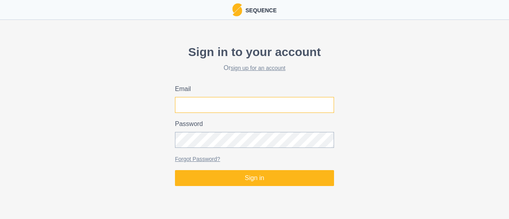
click at [247, 101] on input "Email" at bounding box center [254, 105] width 159 height 16
type input "[PERSON_NAME][EMAIL_ADDRESS][DOMAIN_NAME]"
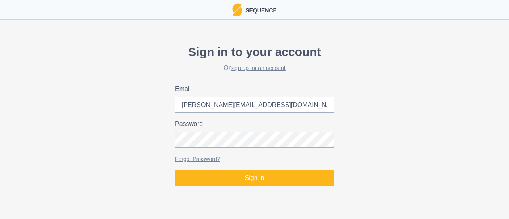
click at [248, 186] on div "Sign in to your account Or sign up for an account Email joel@climbstrong.com Pa…" at bounding box center [254, 115] width 509 height 150
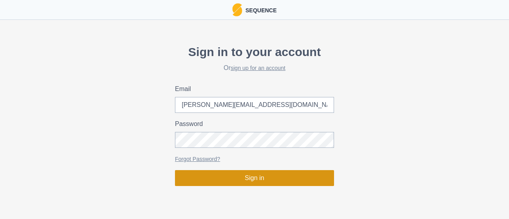
click at [251, 181] on button "Sign in" at bounding box center [254, 178] width 159 height 16
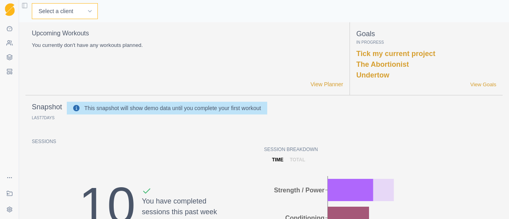
click at [56, 13] on select "Select a client Andre Oktaviandra BJ Sbarra Joel U Tester Mark Schaefer Nathan …" at bounding box center [65, 11] width 66 height 16
select select "c2336439-c815-4e2d-bd58-98153d70a647"
click at [32, 3] on select "Select a client Andre Oktaviandra BJ Sbarra Joel U Tester Mark Schaefer Nathan …" at bounding box center [65, 11] width 66 height 16
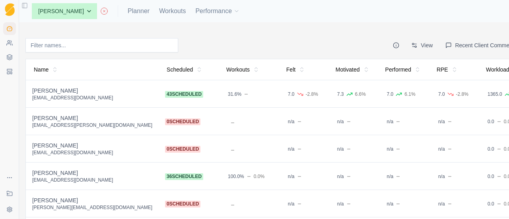
click at [49, 116] on div "[PERSON_NAME]" at bounding box center [92, 118] width 120 height 8
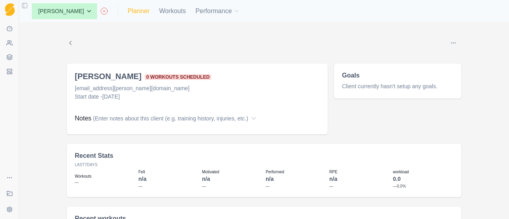
click at [135, 12] on link "Planner" at bounding box center [139, 11] width 22 height 10
select select "month"
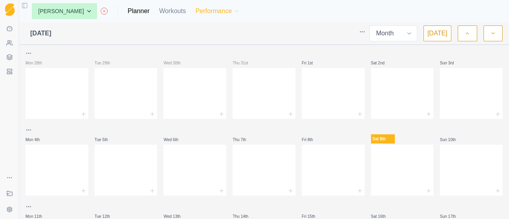
click at [213, 11] on button "Performance" at bounding box center [217, 11] width 45 height 16
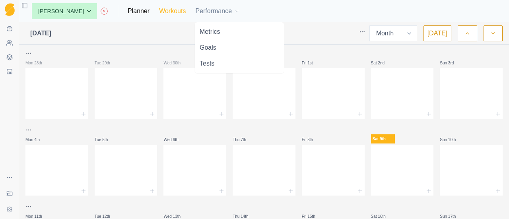
click at [175, 10] on link "Workouts" at bounding box center [172, 11] width 27 height 10
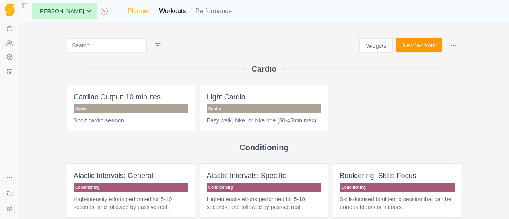
click at [139, 13] on link "Planner" at bounding box center [139, 11] width 22 height 10
select select "month"
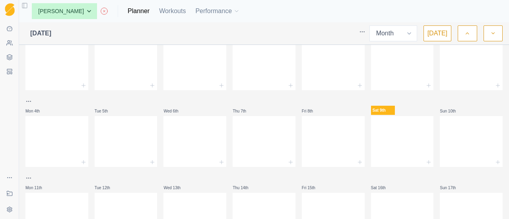
scroll to position [40, 0]
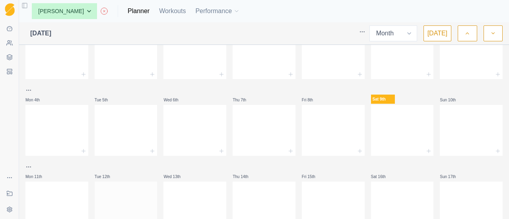
click at [129, 186] on div at bounding box center [126, 185] width 63 height 6
drag, startPoint x: 68, startPoint y: 191, endPoint x: 385, endPoint y: 129, distance: 323.0
click at [385, 129] on div at bounding box center [402, 128] width 63 height 35
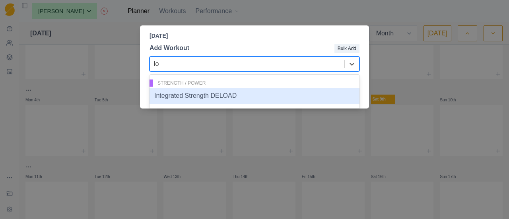
type input "l"
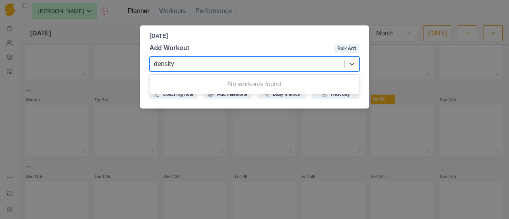
type input "density"
click at [335, 10] on div "[DATE] Add Workout Bulk Add 0 results available for search term density. Use Up…" at bounding box center [254, 109] width 509 height 219
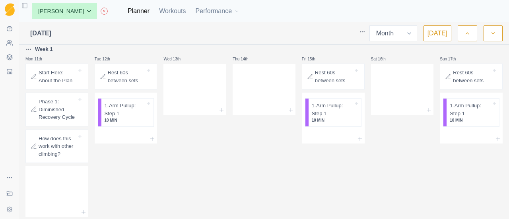
scroll to position [159, 0]
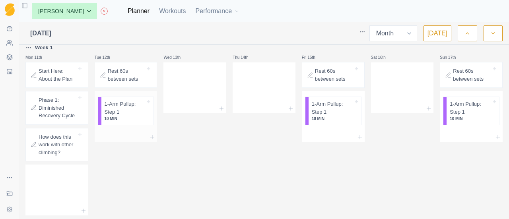
click at [146, 136] on div at bounding box center [126, 137] width 63 height 10
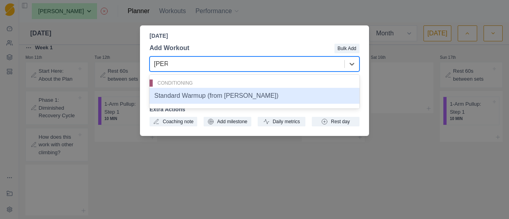
type input "stand"
click at [190, 95] on div "Standard Warmup (from [PERSON_NAME])" at bounding box center [255, 96] width 210 height 16
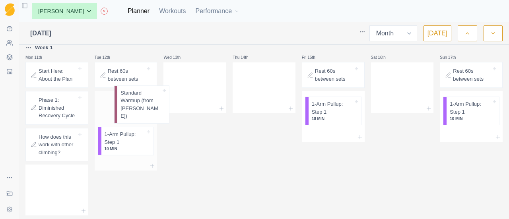
drag, startPoint x: 117, startPoint y: 141, endPoint x: 133, endPoint y: 103, distance: 41.0
click at [133, 103] on div "1-Arm Pullup: Step 1 10 MIN Standard Warmup (from [PERSON_NAME])" at bounding box center [126, 126] width 63 height 70
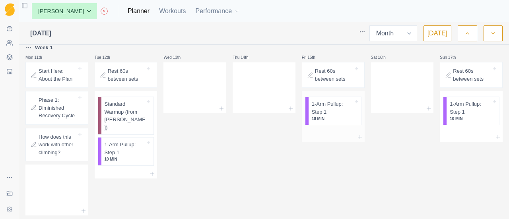
click at [334, 134] on div at bounding box center [333, 137] width 63 height 10
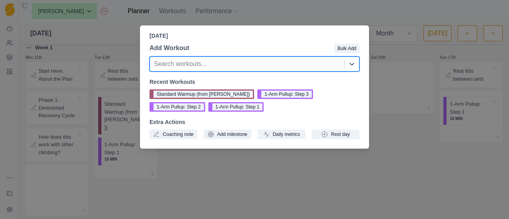
click at [180, 95] on button "Standard Warmup (from [PERSON_NAME])" at bounding box center [202, 94] width 105 height 10
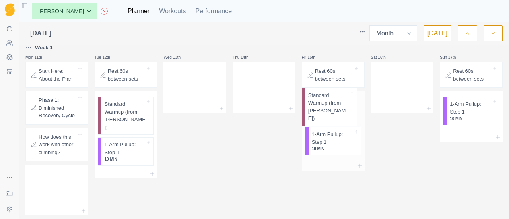
drag, startPoint x: 340, startPoint y: 139, endPoint x: 340, endPoint y: 95, distance: 43.3
click at [340, 95] on div "1-Arm Pullup: Step 1 10 MIN Standard Warmup (from [PERSON_NAME])" at bounding box center [333, 126] width 63 height 70
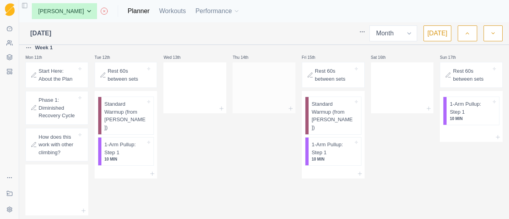
click at [282, 107] on div at bounding box center [264, 109] width 63 height 10
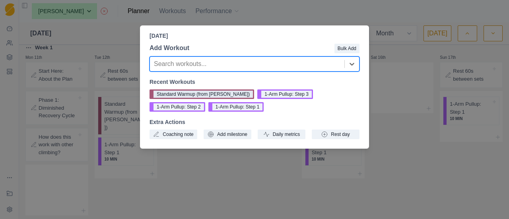
click at [160, 94] on button "Standard Warmup (from [PERSON_NAME])" at bounding box center [202, 94] width 105 height 10
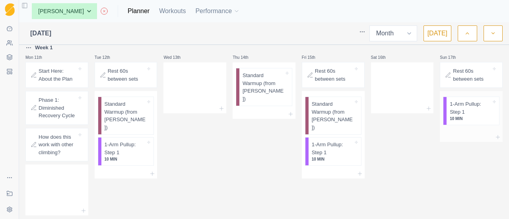
click at [467, 134] on div at bounding box center [471, 137] width 63 height 10
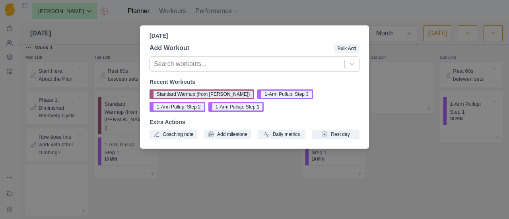
click at [214, 92] on button "Standard Warmup (from [PERSON_NAME])" at bounding box center [202, 94] width 105 height 10
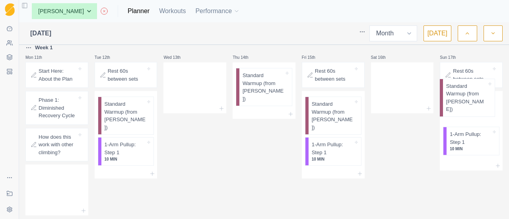
drag, startPoint x: 475, startPoint y: 141, endPoint x: 476, endPoint y: 88, distance: 52.9
click at [476, 88] on div "Sun 17th Rest 60s between sets 1-Arm Pullup: Step 1 10 MIN Standard Warmup (fro…" at bounding box center [471, 129] width 63 height 173
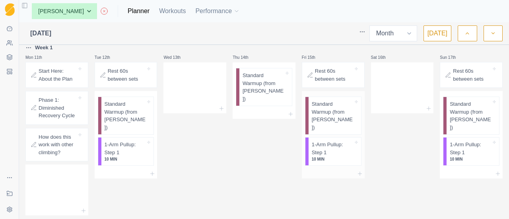
click at [350, 169] on div at bounding box center [333, 174] width 63 height 10
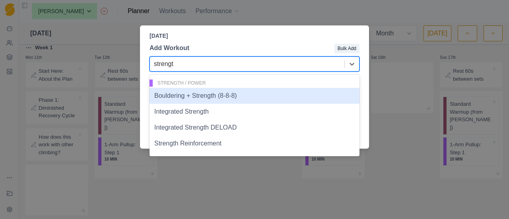
type input "strength"
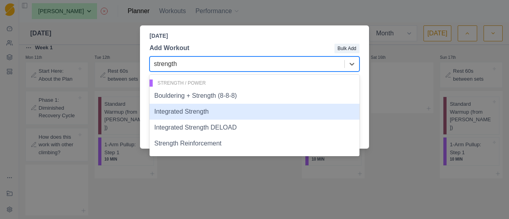
click at [187, 119] on div "Integrated Strength" at bounding box center [255, 112] width 210 height 16
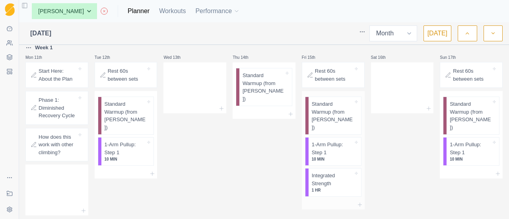
click at [317, 172] on p "Integrated Strength" at bounding box center [332, 180] width 41 height 16
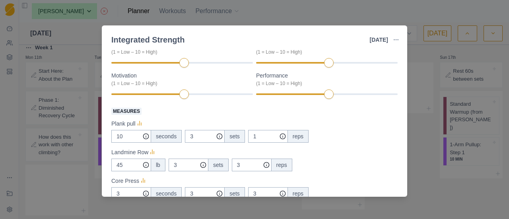
scroll to position [53, 0]
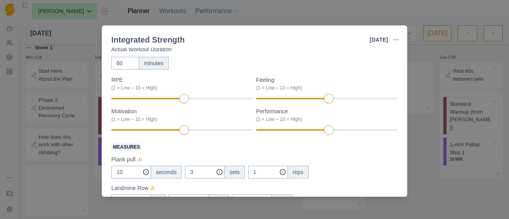
click at [432, 51] on div "Integrated Strength [DATE] Link To Goal View Workout Metrics Edit Original Work…" at bounding box center [254, 109] width 509 height 219
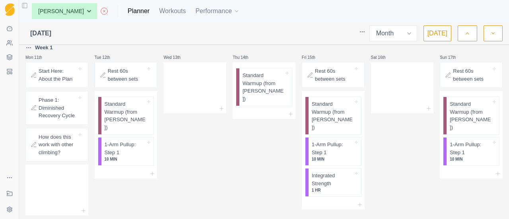
click at [57, 149] on p "How does this work with other climbing?" at bounding box center [58, 144] width 38 height 23
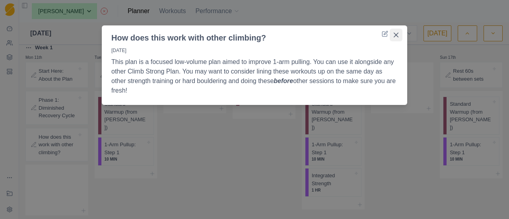
click at [400, 34] on button "Close" at bounding box center [396, 35] width 13 height 13
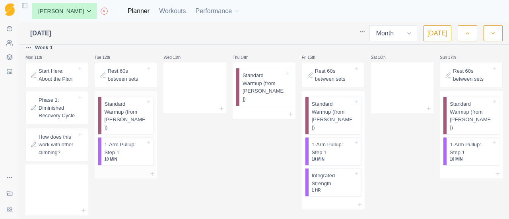
click at [134, 169] on div at bounding box center [126, 174] width 63 height 10
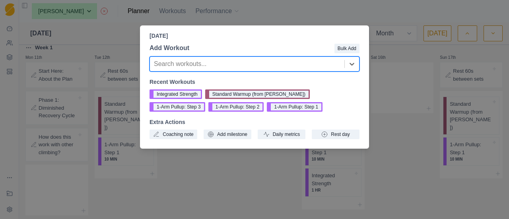
type input "b"
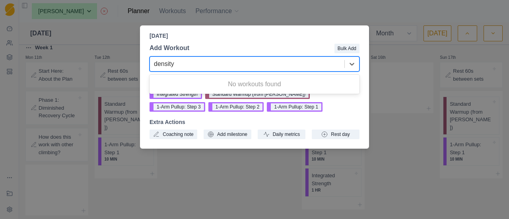
type input "density"
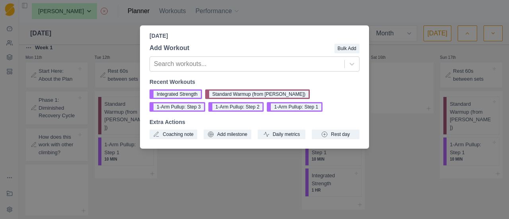
click at [408, 55] on div "[DATE] Add Workout Bulk Add Search workouts... Recent Workouts Integrated Stren…" at bounding box center [254, 109] width 509 height 219
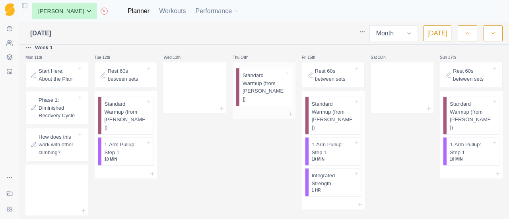
click at [272, 109] on div at bounding box center [264, 114] width 63 height 10
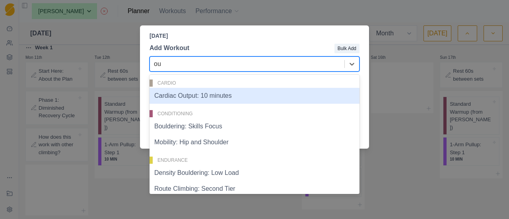
type input "out"
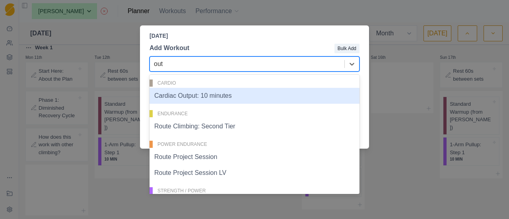
scroll to position [22, 0]
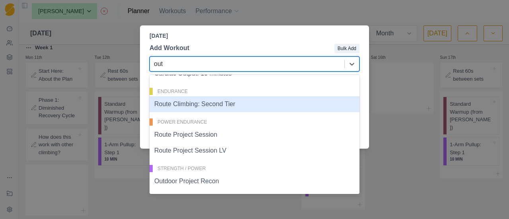
click at [196, 107] on div "Route Climbing: Second Tier" at bounding box center [255, 104] width 210 height 16
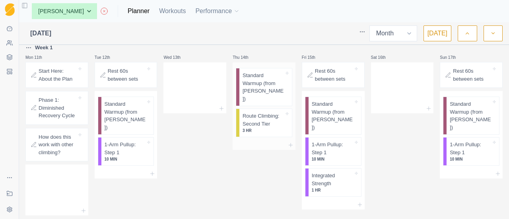
click at [265, 128] on p "3 HR" at bounding box center [263, 131] width 41 height 6
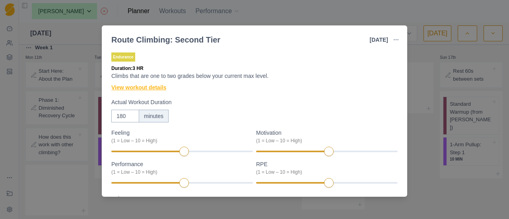
click at [149, 90] on link "View workout details" at bounding box center [138, 88] width 55 height 8
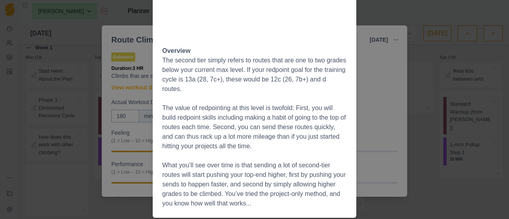
scroll to position [0, 0]
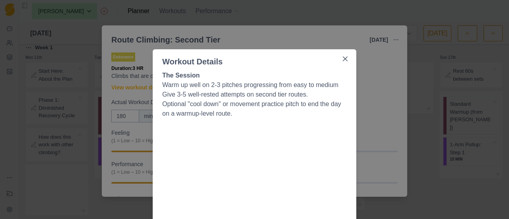
click at [384, 98] on div "Workout Details The Session Warm up well on 2-3 pitches progressing from easy t…" at bounding box center [254, 109] width 509 height 219
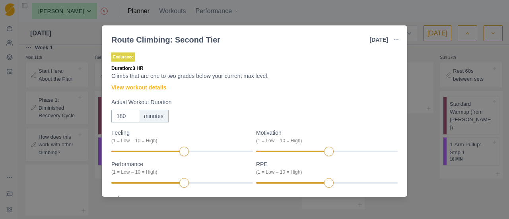
click at [432, 49] on div "Route Climbing: Second Tier [DATE] Link To Goal View Workout Metrics Edit Origi…" at bounding box center [254, 109] width 509 height 219
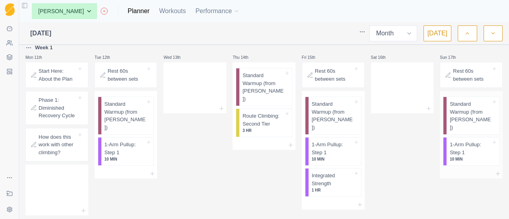
click at [467, 169] on div at bounding box center [471, 174] width 63 height 10
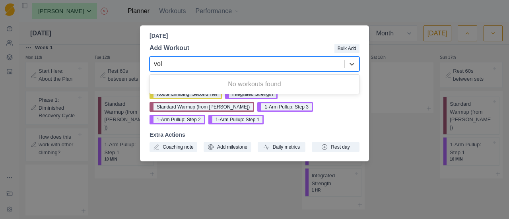
type input "vol"
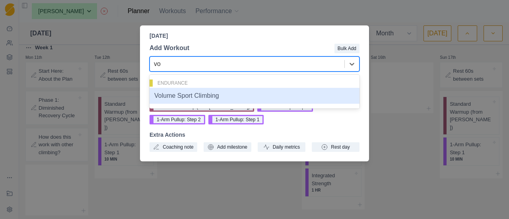
type input "vol"
click at [228, 90] on div "Volume Sport Climbing" at bounding box center [255, 96] width 210 height 16
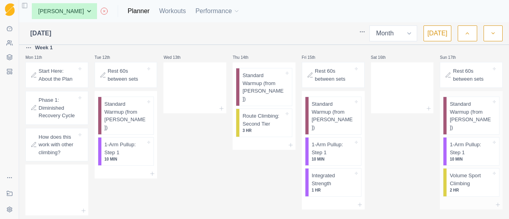
click at [474, 177] on p "Volume Sport Climbing" at bounding box center [470, 180] width 41 height 16
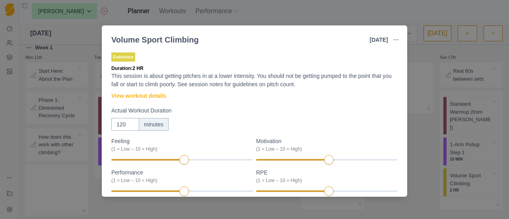
click at [506, 73] on div "Volume Sport Climbing [DATE] Link To Goal View Workout Metrics Edit Original Wo…" at bounding box center [254, 109] width 509 height 219
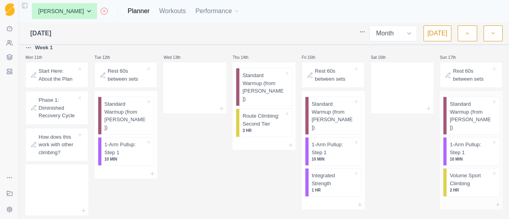
click at [478, 200] on div at bounding box center [471, 205] width 63 height 10
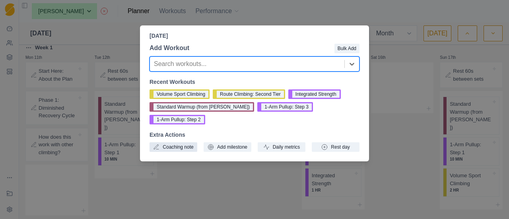
click at [170, 142] on button "Coaching note" at bounding box center [174, 147] width 48 height 10
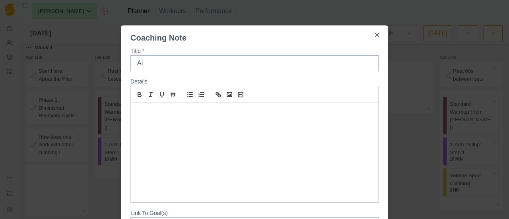
type input "A"
type input "Goal: 6 pitches total"
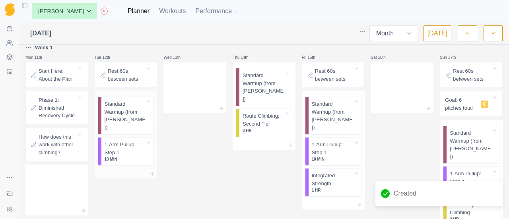
click at [138, 169] on div at bounding box center [126, 174] width 63 height 10
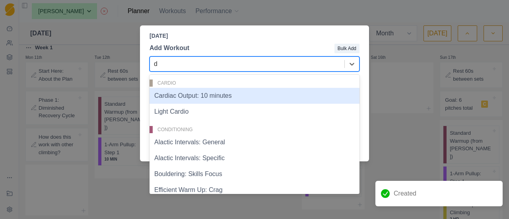
type input "de"
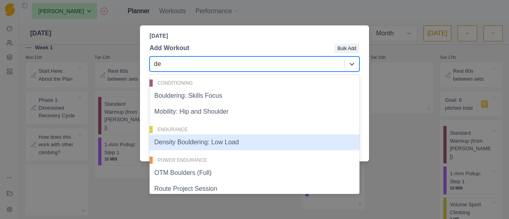
click at [184, 142] on div "Density Bouldering: Low Load" at bounding box center [255, 142] width 210 height 16
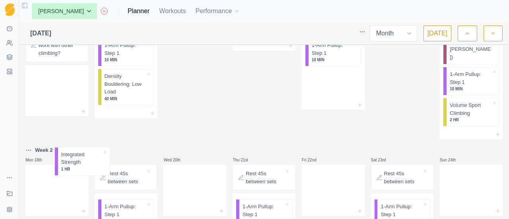
scroll to position [267, 0]
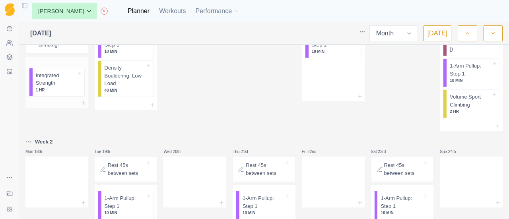
drag, startPoint x: 324, startPoint y: 173, endPoint x: 43, endPoint y: 77, distance: 297.3
click at [43, 77] on div "Mon 28th Tue 29th Wed 30th Thu 31st Fri 1st Sat 2nd Sun 3rd Mon 4th Tue 5th Wed…" at bounding box center [263, 62] width 477 height 560
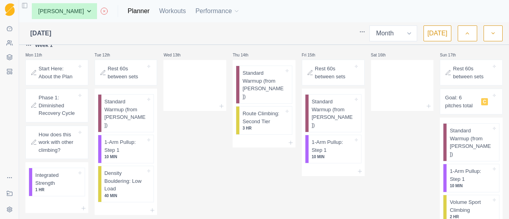
scroll to position [148, 0]
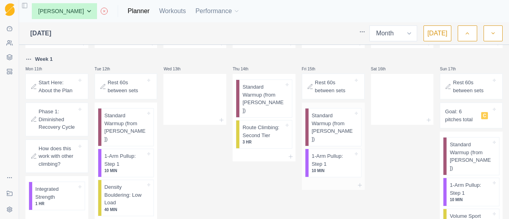
click at [341, 181] on div at bounding box center [333, 186] width 63 height 10
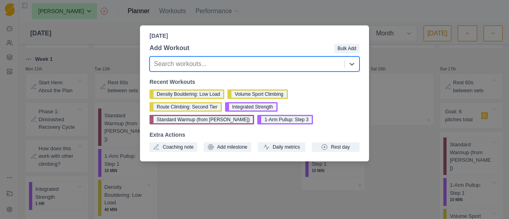
click at [396, 49] on div "[DATE] Add Workout Bulk Add Search workouts... Recent Workouts Density Boulderi…" at bounding box center [254, 109] width 509 height 219
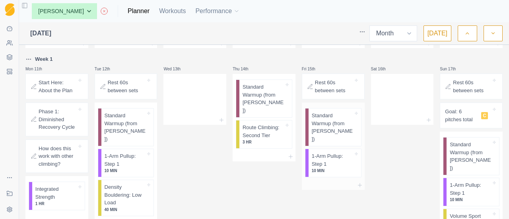
click at [336, 181] on div at bounding box center [333, 186] width 63 height 10
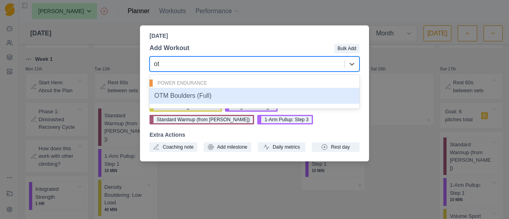
type input "otm"
click at [216, 95] on div "OTM Boulders (Full)" at bounding box center [255, 96] width 210 height 16
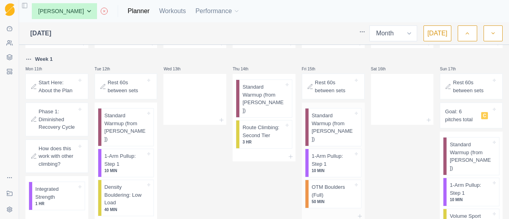
click at [341, 212] on div at bounding box center [333, 217] width 63 height 10
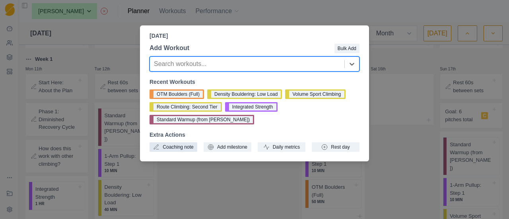
click at [187, 142] on button "Coaching note" at bounding box center [174, 147] width 48 height 10
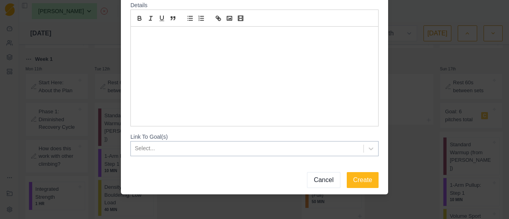
scroll to position [76, 0]
type input "OTM: 2 sets of 8 at Flash-2 grade"
click at [348, 184] on button "Create" at bounding box center [363, 180] width 32 height 16
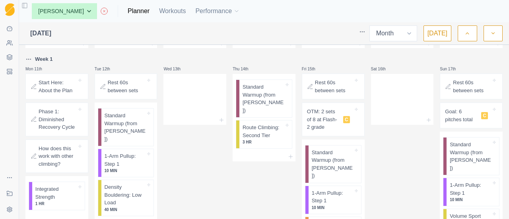
scroll to position [187, 0]
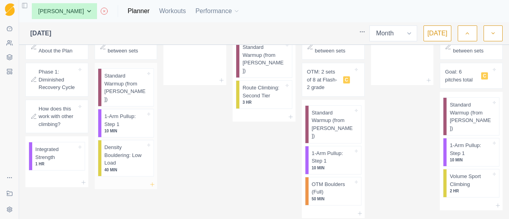
click at [149, 181] on icon at bounding box center [152, 184] width 6 height 6
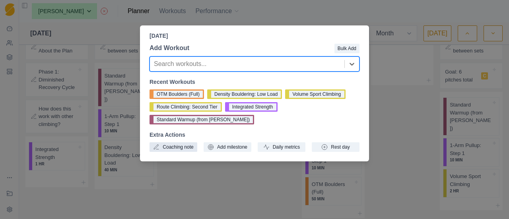
click at [171, 142] on button "Coaching note" at bounding box center [174, 147] width 48 height 10
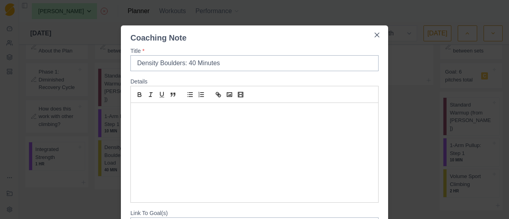
scroll to position [76, 0]
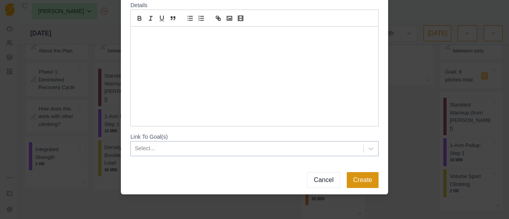
type input "Density Boulders: 40 Minutes"
click at [351, 175] on button "Create" at bounding box center [363, 180] width 32 height 16
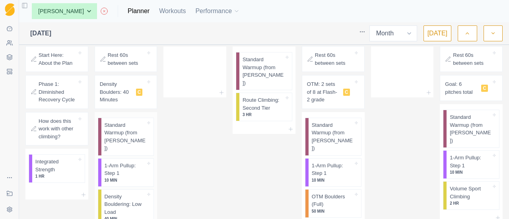
scroll to position [187, 0]
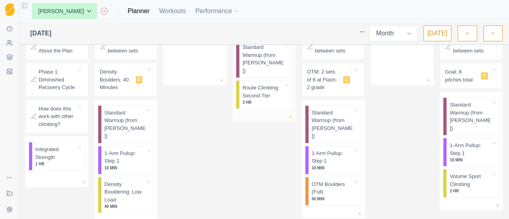
click at [287, 114] on icon at bounding box center [290, 117] width 6 height 6
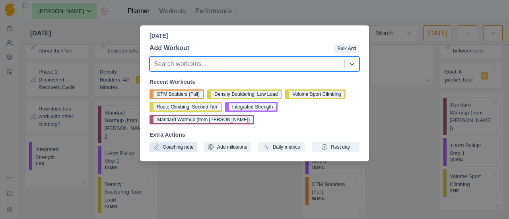
click at [181, 142] on button "Coaching note" at bounding box center [174, 147] width 48 height 10
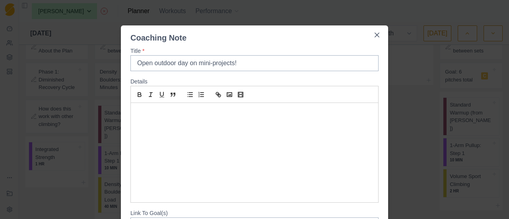
scroll to position [76, 0]
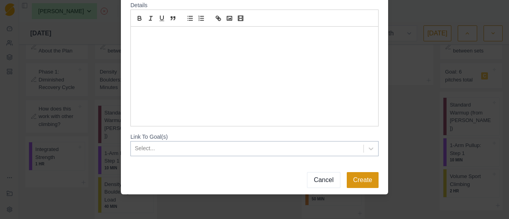
type input "Open outdoor day on mini-projects!"
click at [356, 172] on button "Create" at bounding box center [363, 180] width 32 height 16
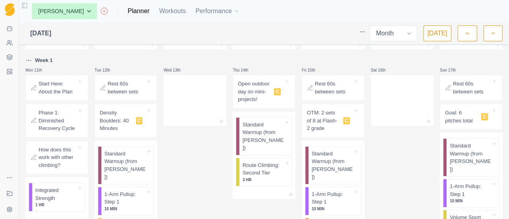
scroll to position [139, 0]
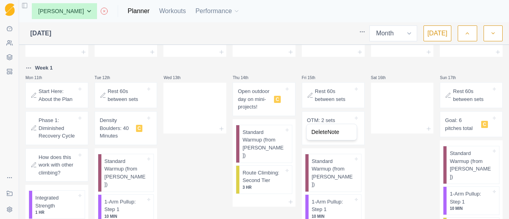
click at [203, 157] on html "Sequence Dashboard Clients Coaching Workouts Templates Exit Coaching Settings T…" at bounding box center [254, 109] width 509 height 219
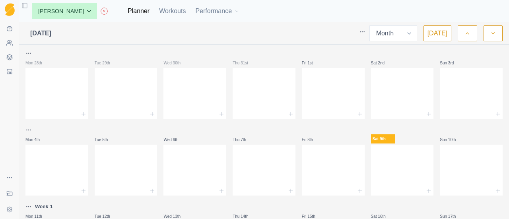
scroll to position [119, 0]
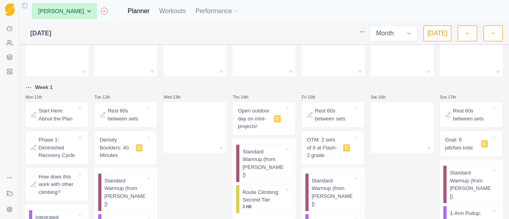
click at [30, 88] on html "Sequence Dashboard Clients Coaching Workouts Templates Exit Coaching Settings T…" at bounding box center [254, 109] width 509 height 219
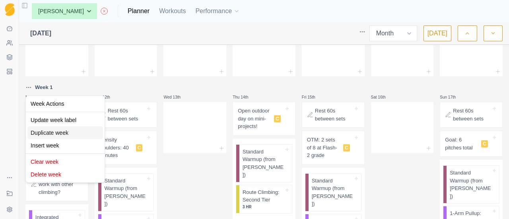
click at [59, 131] on div "Duplicate week" at bounding box center [65, 132] width 76 height 13
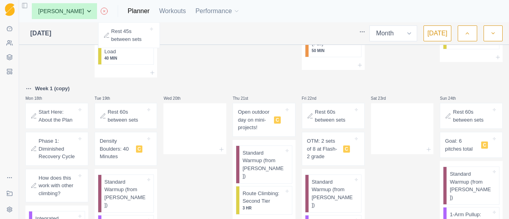
scroll to position [303, 0]
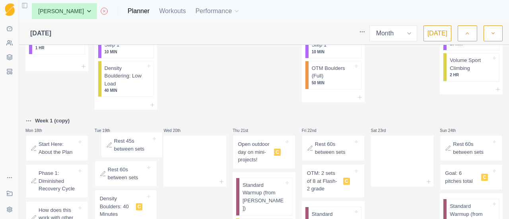
drag, startPoint x: 125, startPoint y: 172, endPoint x: 132, endPoint y: 140, distance: 33.3
click at [132, 140] on div "Mon 28th Tue 29th Wed 30th Thu 31st Fri 1st Sat 2nd Sun 3rd Mon 4th Tue 5th Wed…" at bounding box center [263, 101] width 477 height 713
click at [136, 179] on div "Delete Note" at bounding box center [151, 177] width 47 height 13
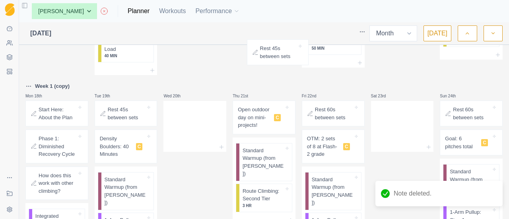
scroll to position [338, 0]
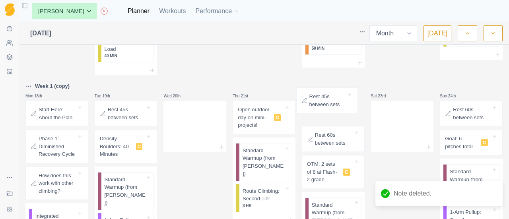
drag, startPoint x: 254, startPoint y: 118, endPoint x: 317, endPoint y: 102, distance: 64.7
click at [317, 102] on div "Mon 28th Tue 29th Wed 30th Thu 31st Fri 1st Sat 2nd Sun 3rd Mon 4th Tue 5th Wed…" at bounding box center [263, 63] width 477 height 705
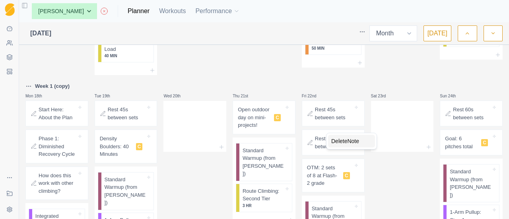
click at [340, 144] on div "Delete Note" at bounding box center [351, 141] width 47 height 13
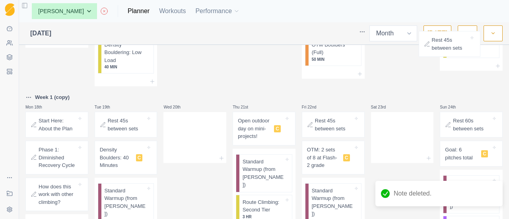
scroll to position [316, 0]
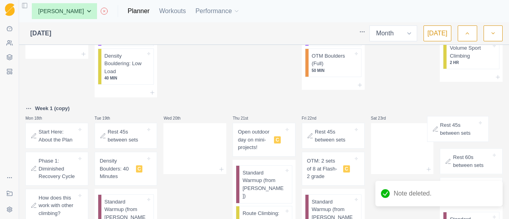
drag, startPoint x: 394, startPoint y: 126, endPoint x: 459, endPoint y: 119, distance: 65.2
click at [459, 119] on div "Mon 28th Tue 29th Wed 30th Thu 31st Fri 1st Sat 2nd Sun 3rd Mon 4th Tue 5th Wed…" at bounding box center [263, 80] width 477 height 694
click at [442, 174] on div "Delete Note" at bounding box center [437, 169] width 47 height 13
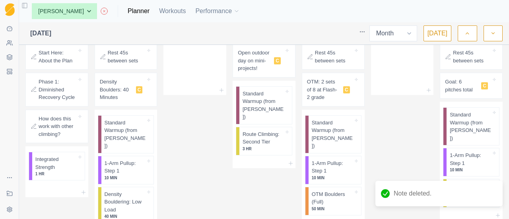
scroll to position [395, 0]
click at [329, 82] on p "OTM: 2 sets of 8 at Flash-2 grade" at bounding box center [323, 89] width 33 height 23
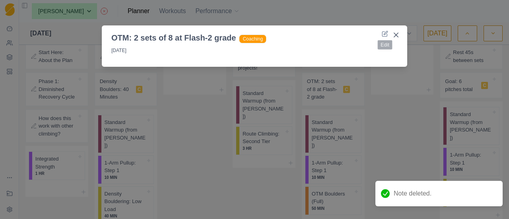
click at [388, 35] on header "OTM: 2 sets of 8 at Flash-2 grade Coaching" at bounding box center [254, 34] width 305 height 18
click at [385, 35] on icon at bounding box center [385, 34] width 6 height 6
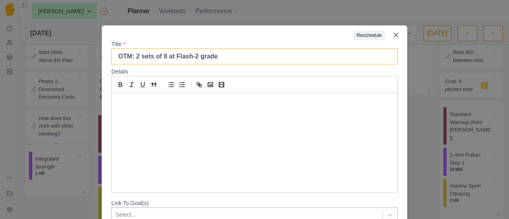
click at [158, 60] on input "OTM: 2 sets of 8 at Flash-2 grade" at bounding box center [254, 57] width 286 height 16
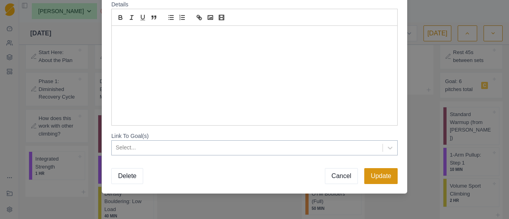
type input "OTM: 2 sets of 10 at Flash-2 grade"
click at [375, 172] on button "Update" at bounding box center [380, 176] width 33 height 16
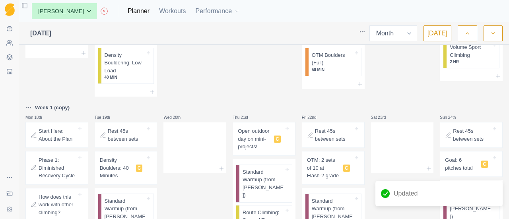
scroll to position [316, 0]
click at [129, 161] on p "Density Boulders: 40 Minutes" at bounding box center [116, 168] width 33 height 23
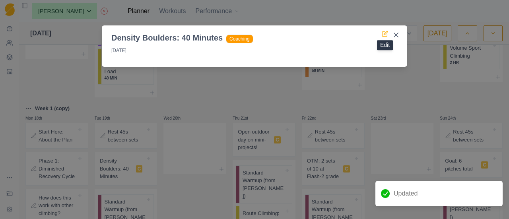
click at [387, 31] on icon at bounding box center [386, 33] width 4 height 4
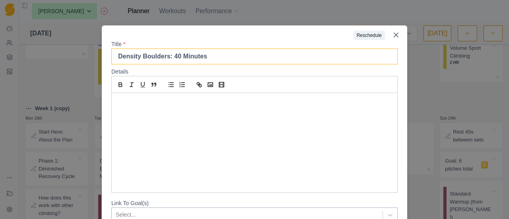
drag, startPoint x: 174, startPoint y: 58, endPoint x: 170, endPoint y: 59, distance: 4.1
click at [170, 59] on input "Density Boulders: 40 Minutes" at bounding box center [254, 57] width 286 height 16
type input "Density Boulders: 45 Minutes"
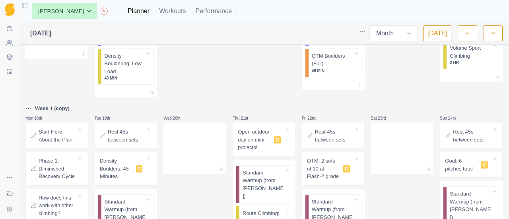
click at [453, 161] on p "Goal: 6 pitches total" at bounding box center [461, 165] width 33 height 16
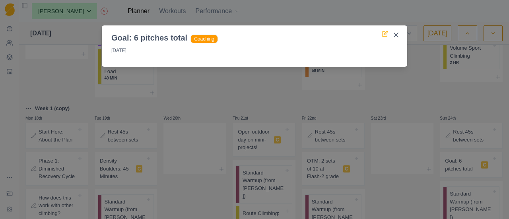
click at [385, 33] on icon at bounding box center [386, 33] width 4 height 4
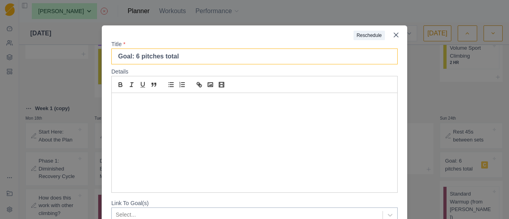
click at [132, 59] on input "Goal: 6 pitches total" at bounding box center [254, 57] width 286 height 16
type input "Goal: 7 pitches total"
click at [172, 33] on div at bounding box center [228, 32] width 252 height 15
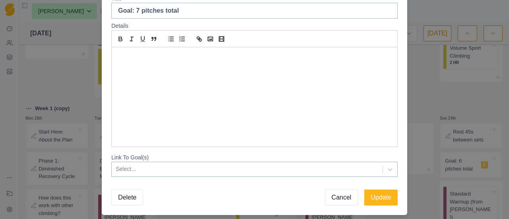
scroll to position [67, 0]
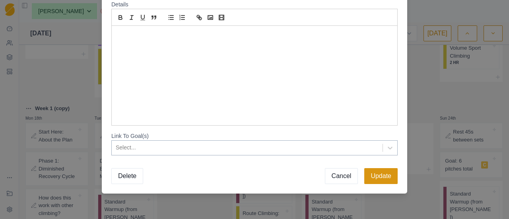
click at [381, 175] on button "Update" at bounding box center [380, 176] width 33 height 16
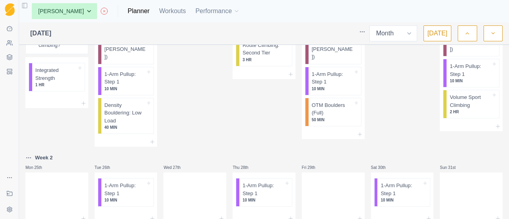
scroll to position [492, 0]
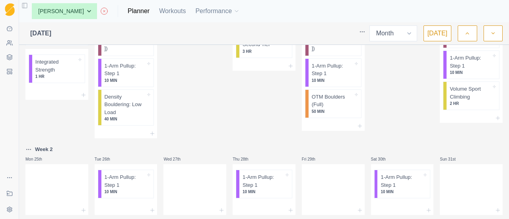
click at [29, 130] on html "Sequence Dashboard Clients Coaching Workouts Templates Exit Coaching Settings T…" at bounding box center [254, 109] width 509 height 219
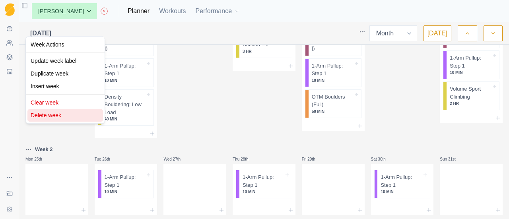
click at [51, 111] on div "Delete week" at bounding box center [65, 115] width 76 height 13
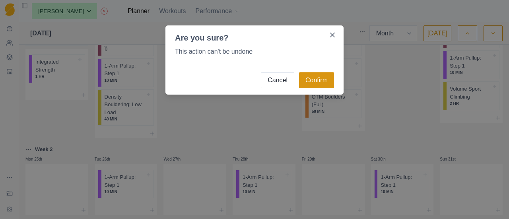
click at [319, 80] on button "Confirm" at bounding box center [316, 80] width 35 height 16
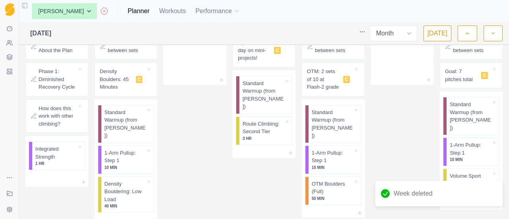
scroll to position [293, 0]
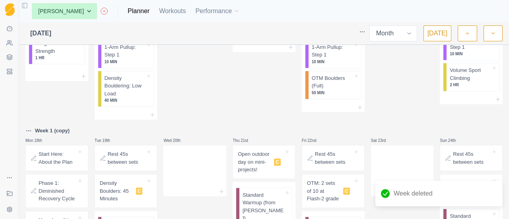
click at [71, 126] on div "Week 1 (copy)" at bounding box center [56, 131] width 63 height 10
click at [63, 127] on p "Week 1 (copy)" at bounding box center [52, 131] width 35 height 8
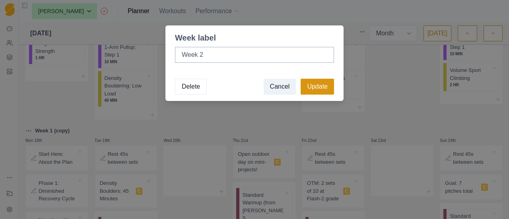
type input "Week 2"
click at [322, 82] on button "Update" at bounding box center [317, 87] width 33 height 16
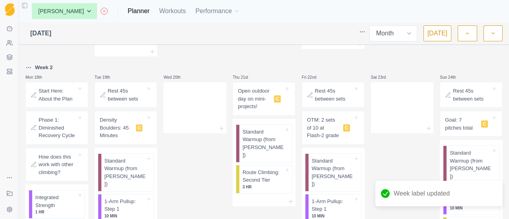
scroll to position [282, 0]
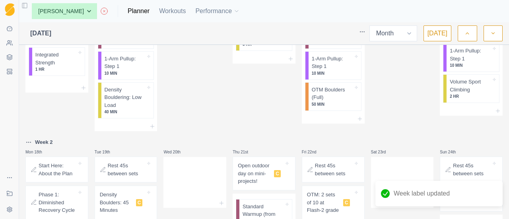
click at [28, 132] on html "Sequence Dashboard Clients Coaching Workouts Templates Exit Coaching Settings T…" at bounding box center [254, 109] width 509 height 219
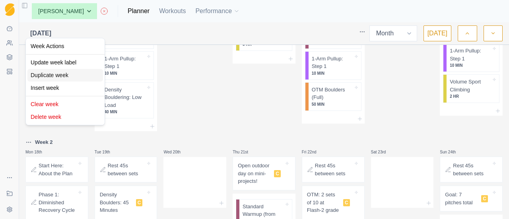
click at [59, 74] on div "Duplicate week" at bounding box center [65, 75] width 76 height 13
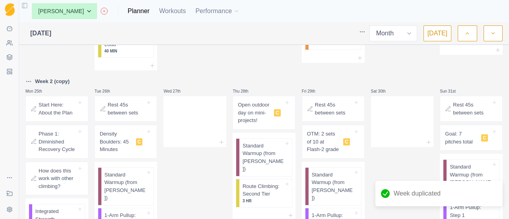
scroll to position [600, 0]
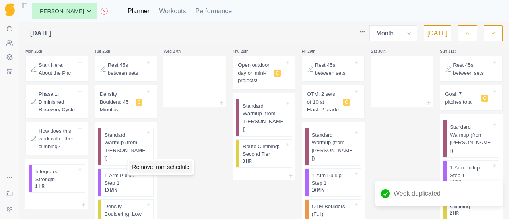
click at [152, 167] on div "Remove from schedule" at bounding box center [161, 167] width 64 height 13
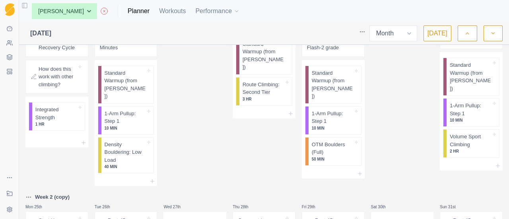
scroll to position [457, 0]
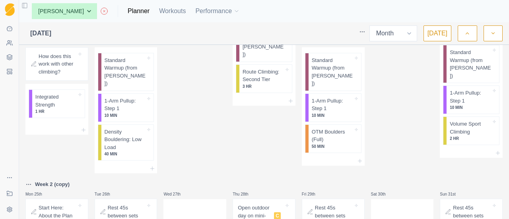
click at [62, 181] on p "Week 2 (copy)" at bounding box center [52, 185] width 35 height 8
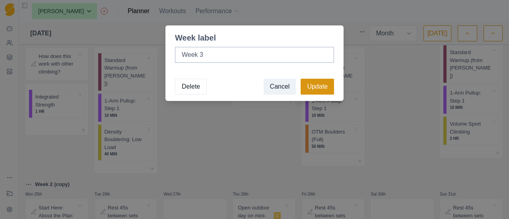
type input "Week 3"
click at [324, 89] on button "Update" at bounding box center [317, 87] width 33 height 16
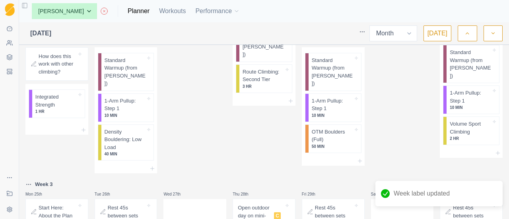
scroll to position [537, 0]
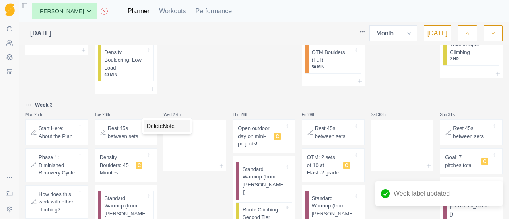
click at [155, 126] on div "Delete Note" at bounding box center [167, 126] width 47 height 13
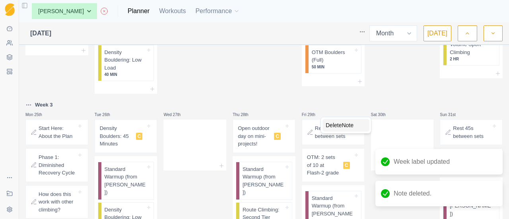
click at [333, 124] on div "Delete Note" at bounding box center [345, 125] width 47 height 13
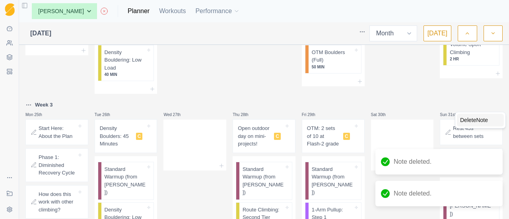
click at [472, 120] on div "Delete Note" at bounding box center [480, 120] width 47 height 13
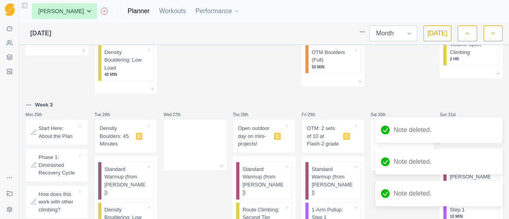
click at [400, 26] on select "Week Month" at bounding box center [393, 33] width 48 height 16
click at [400, 30] on select "Week Month" at bounding box center [393, 33] width 48 height 16
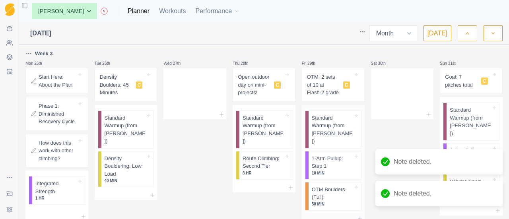
scroll to position [594, 0]
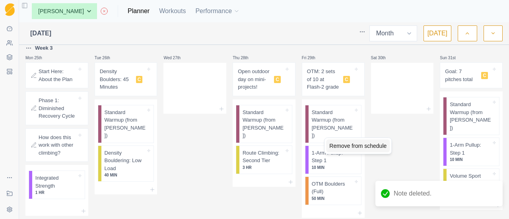
click at [341, 148] on div "Remove from schedule" at bounding box center [358, 146] width 64 height 13
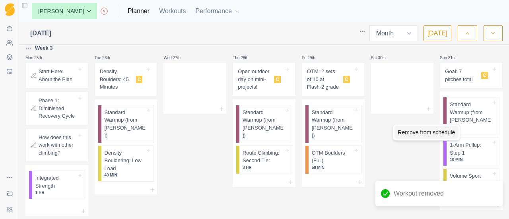
click at [437, 133] on div "Remove from schedule" at bounding box center [426, 132] width 64 height 13
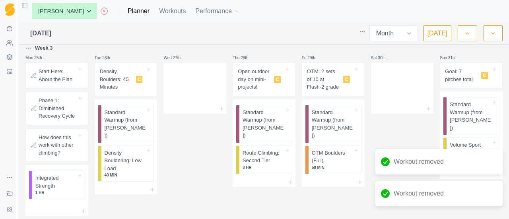
click at [489, 34] on button "button" at bounding box center [493, 33] width 19 height 16
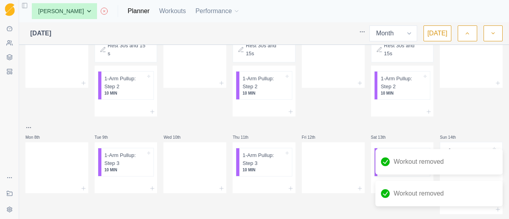
scroll to position [0, 0]
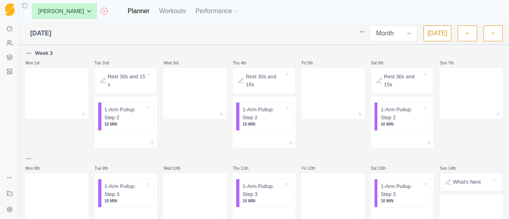
click at [367, 31] on html "Sequence Dashboard Clients Coaching Workouts Templates Exit Coaching Settings T…" at bounding box center [254, 109] width 509 height 219
click at [335, 47] on div "Default view" at bounding box center [333, 48] width 76 height 13
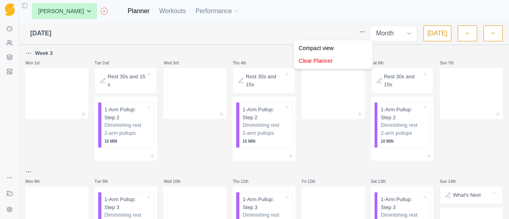
click at [367, 31] on html "Sequence Dashboard Clients Coaching Workouts Templates Exit Coaching Settings T…" at bounding box center [254, 109] width 509 height 219
click at [344, 44] on div "Compact view" at bounding box center [333, 48] width 76 height 13
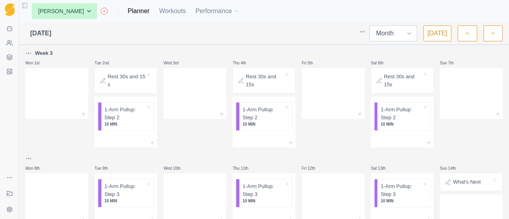
click at [407, 32] on select "Week Month" at bounding box center [393, 33] width 48 height 16
click at [450, 50] on div at bounding box center [471, 54] width 63 height 10
click at [442, 36] on button "[DATE]" at bounding box center [437, 33] width 28 height 16
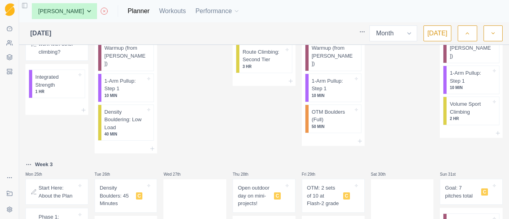
scroll to position [594, 0]
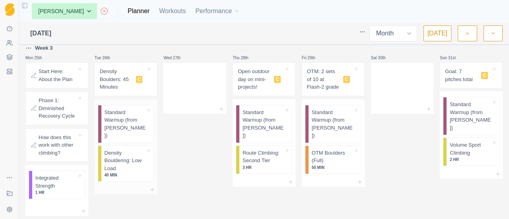
click at [146, 185] on div at bounding box center [126, 190] width 63 height 10
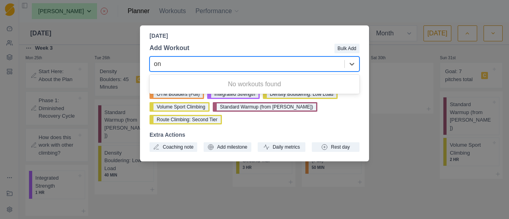
type input "o"
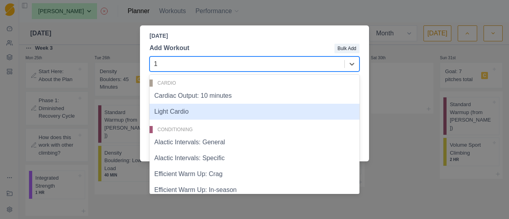
type input "1-"
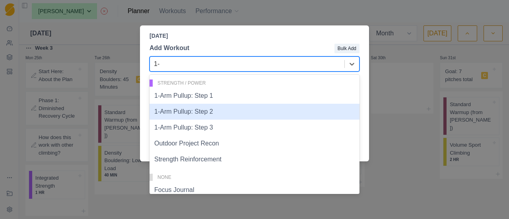
click at [198, 115] on div "1-Arm Pullup: Step 2" at bounding box center [255, 112] width 210 height 16
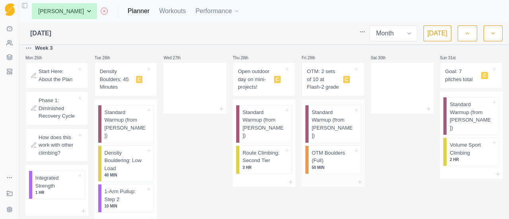
click at [317, 177] on div at bounding box center [333, 182] width 63 height 10
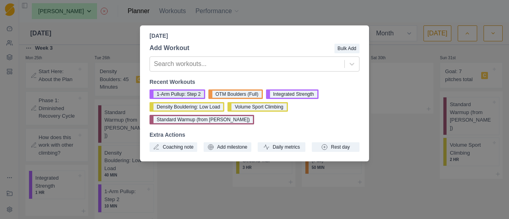
click at [190, 92] on button "1-Arm Pullup: Step 2" at bounding box center [178, 94] width 56 height 10
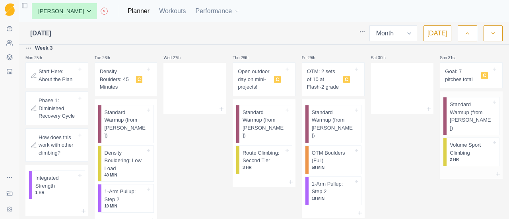
click at [461, 169] on div at bounding box center [471, 174] width 63 height 10
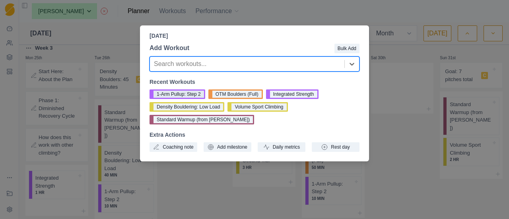
click at [181, 95] on button "1-Arm Pullup: Step 2" at bounding box center [178, 94] width 56 height 10
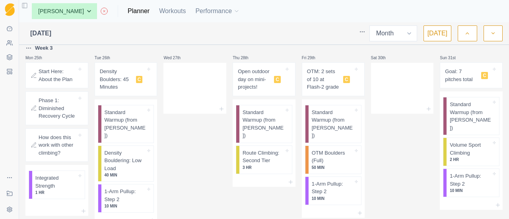
click at [495, 33] on icon "button" at bounding box center [493, 33] width 6 height 8
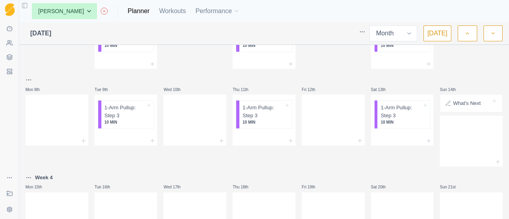
scroll to position [0, 0]
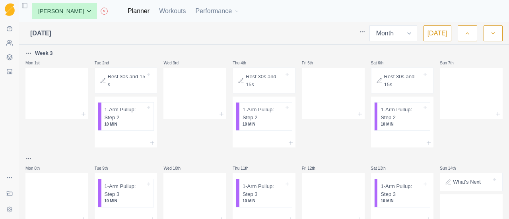
click at [468, 31] on icon "button" at bounding box center [467, 33] width 6 height 8
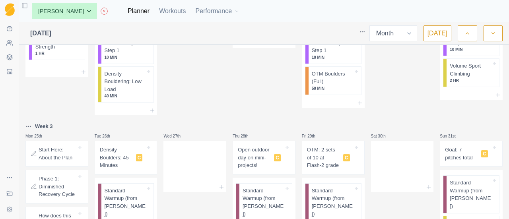
scroll to position [595, 0]
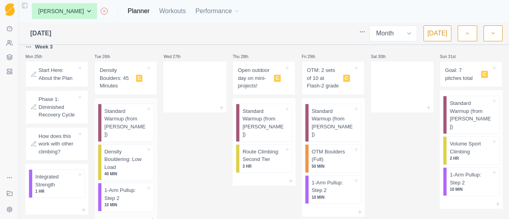
click at [134, 215] on div at bounding box center [126, 220] width 63 height 10
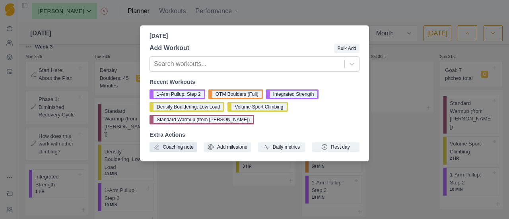
click at [180, 147] on button "Coaching note" at bounding box center [174, 147] width 48 height 10
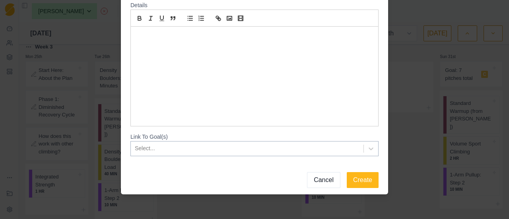
scroll to position [0, 0]
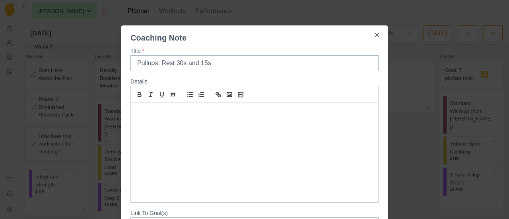
drag, startPoint x: 217, startPoint y: 58, endPoint x: 60, endPoint y: 54, distance: 156.7
click at [60, 54] on div "Coaching Note Title * Pullups: Rest 30s and 15s Details Link To Goal(s) Select.…" at bounding box center [254, 109] width 509 height 219
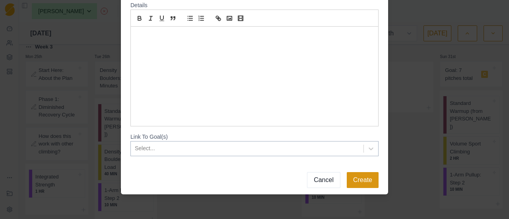
type input "Pullups: Rest 30s and 15s"
click at [358, 180] on button "Create" at bounding box center [363, 180] width 32 height 16
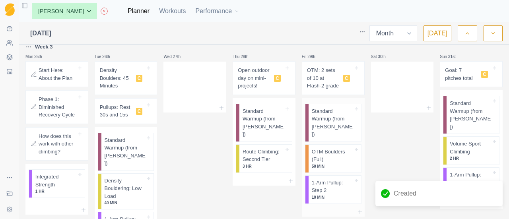
click at [330, 207] on div at bounding box center [333, 212] width 63 height 10
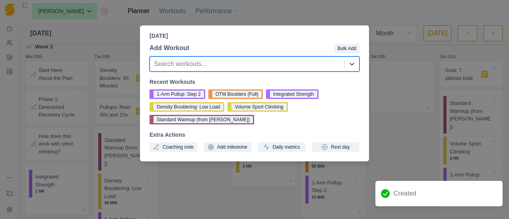
click at [200, 146] on div "Coaching note Add milestone Daily metrics Rest day" at bounding box center [255, 147] width 210 height 10
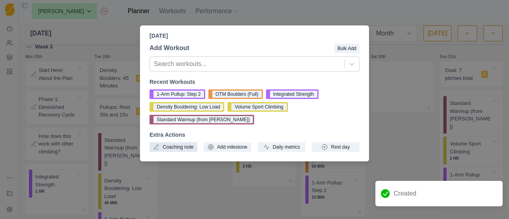
click at [196, 147] on button "Coaching note" at bounding box center [174, 147] width 48 height 10
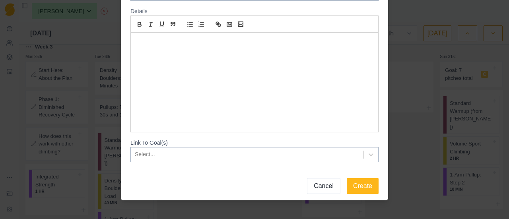
scroll to position [76, 0]
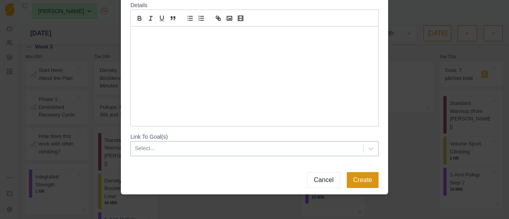
type input "Pullups: Rest 30s and 15s"
click at [353, 181] on button "Create" at bounding box center [363, 180] width 32 height 16
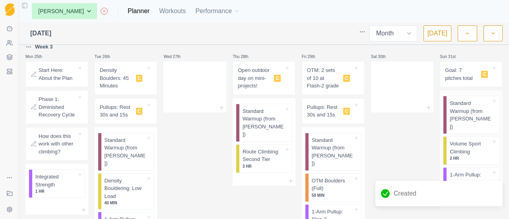
click at [485, 199] on div at bounding box center [471, 204] width 63 height 10
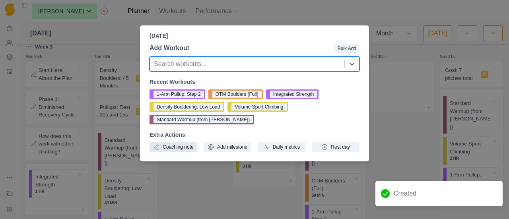
click at [170, 148] on button "Coaching note" at bounding box center [174, 147] width 48 height 10
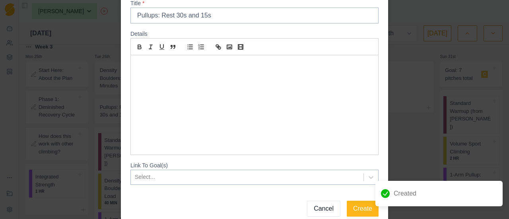
scroll to position [76, 0]
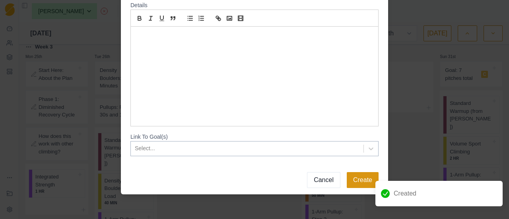
type input "Pullups: Rest 30s and 15s"
click at [364, 181] on button "Create" at bounding box center [363, 180] width 32 height 16
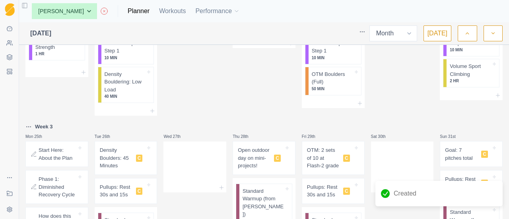
scroll to position [515, 0]
click at [458, 146] on p "Goal: 7 pitches total" at bounding box center [461, 154] width 33 height 16
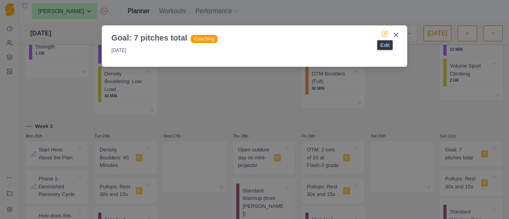
click at [383, 33] on icon at bounding box center [385, 34] width 6 height 6
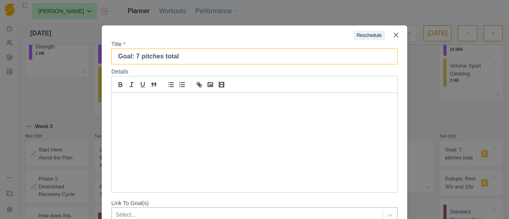
drag, startPoint x: 134, startPoint y: 59, endPoint x: 130, endPoint y: 59, distance: 4.0
click at [130, 59] on input "Goal: 7 pitches total" at bounding box center [254, 57] width 286 height 16
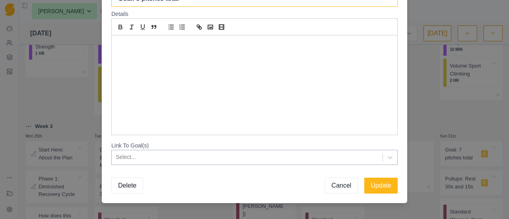
scroll to position [67, 0]
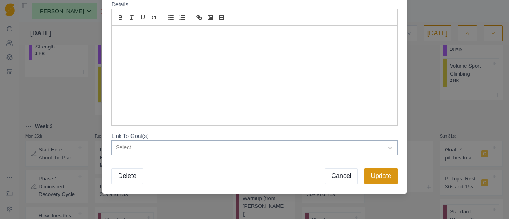
type input "Goal: 8 pitches total"
click at [383, 177] on button "Update" at bounding box center [380, 176] width 33 height 16
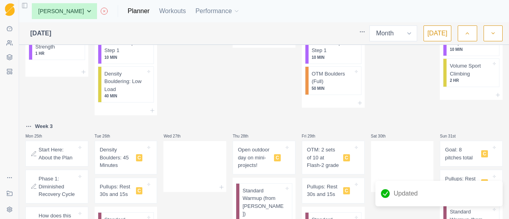
click at [313, 146] on p "OTM: 2 sets of 10 at Flash-2 grade" at bounding box center [323, 157] width 33 height 23
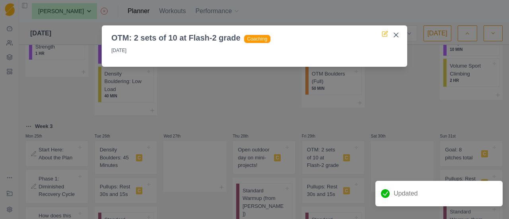
click at [383, 32] on icon at bounding box center [385, 34] width 6 height 6
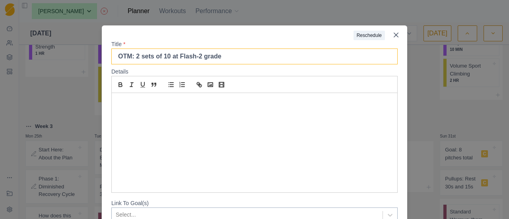
click at [133, 60] on input "OTM: 2 sets of 10 at Flash-2 grade" at bounding box center [254, 57] width 286 height 16
drag, startPoint x: 163, startPoint y: 60, endPoint x: 158, endPoint y: 61, distance: 4.8
click at [158, 61] on input "OTM: 3 sets of 10 at Flash-2 grade" at bounding box center [254, 57] width 286 height 16
type input "OTM: 3 sets of 7 at Flash-2 grade"
click at [265, 34] on div at bounding box center [228, 32] width 252 height 15
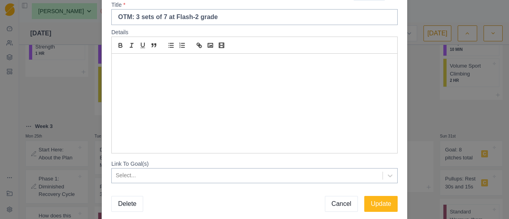
scroll to position [67, 0]
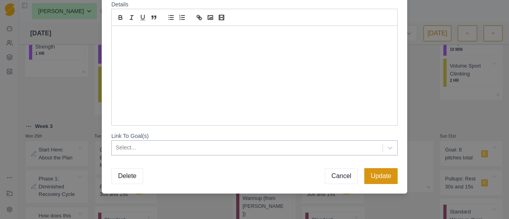
click at [377, 179] on button "Update" at bounding box center [380, 176] width 33 height 16
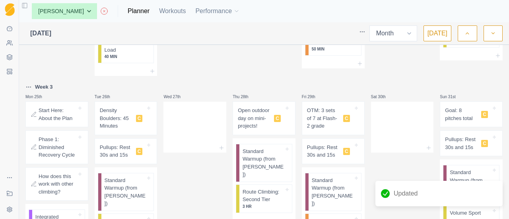
scroll to position [515, 0]
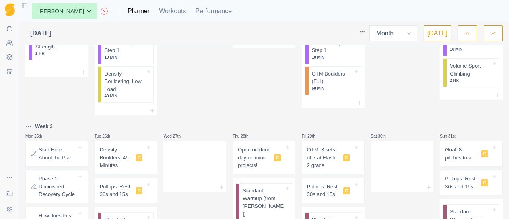
click at [119, 146] on p "Density Boulders: 45 Minutes" at bounding box center [116, 157] width 33 height 23
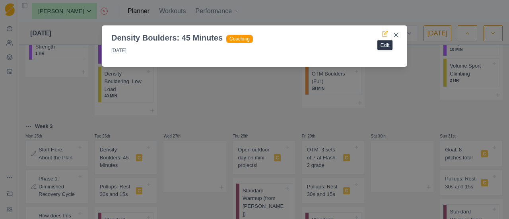
click at [384, 35] on icon at bounding box center [385, 34] width 6 height 6
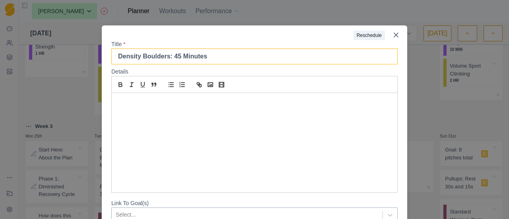
drag, startPoint x: 173, startPoint y: 60, endPoint x: 169, endPoint y: 61, distance: 4.2
click at [169, 61] on input "Density Boulders: 45 Minutes" at bounding box center [254, 57] width 286 height 16
type input "Density Boulders: 50 Minutes"
click at [231, 33] on div at bounding box center [228, 32] width 252 height 15
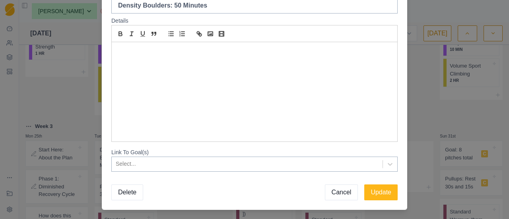
scroll to position [67, 0]
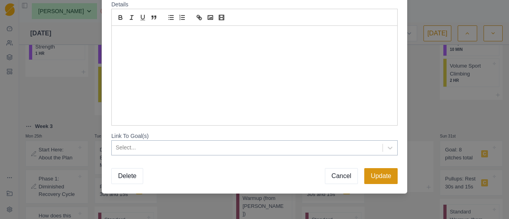
click at [380, 173] on button "Update" at bounding box center [380, 176] width 33 height 16
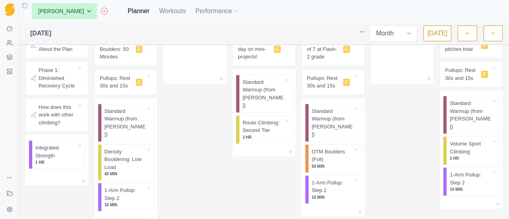
scroll to position [544, 0]
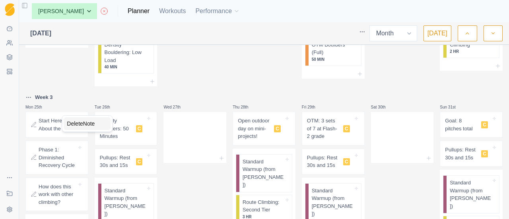
click at [74, 124] on div "Delete Note" at bounding box center [87, 123] width 47 height 13
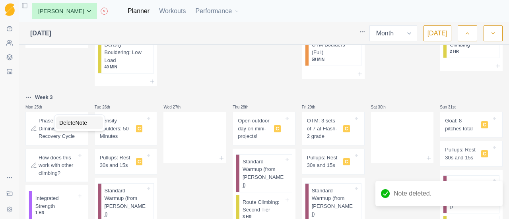
click at [70, 125] on div "Delete Note" at bounding box center [79, 123] width 47 height 13
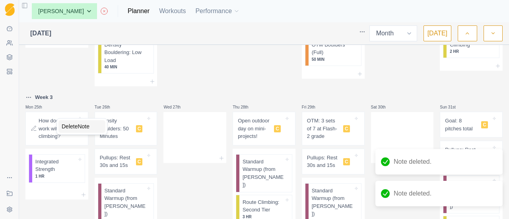
click at [77, 129] on div "Delete Note" at bounding box center [81, 126] width 47 height 13
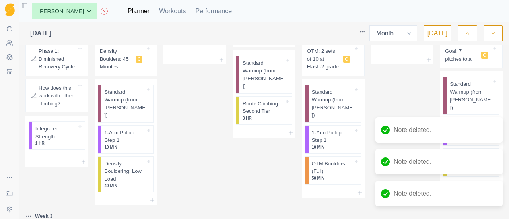
scroll to position [425, 0]
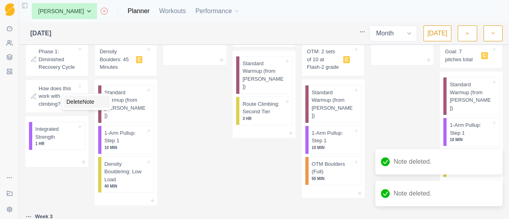
click at [68, 98] on div "Delete Note" at bounding box center [86, 101] width 47 height 13
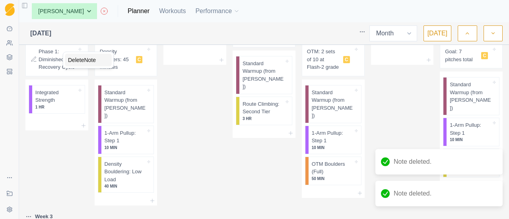
click at [69, 58] on div "Delete Note" at bounding box center [88, 60] width 47 height 13
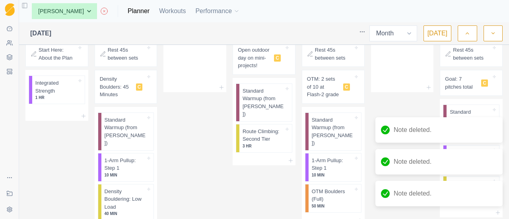
scroll to position [385, 0]
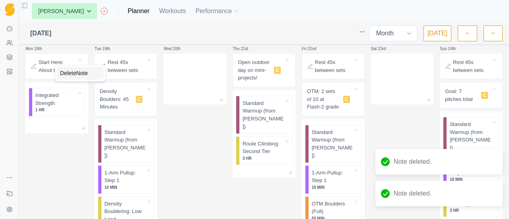
click at [68, 77] on div "Delete Note" at bounding box center [80, 73] width 47 height 13
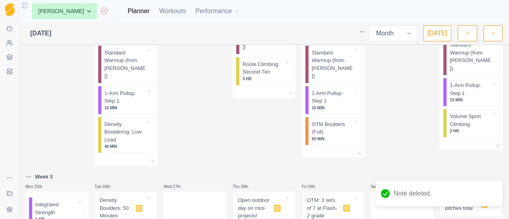
scroll to position [624, 0]
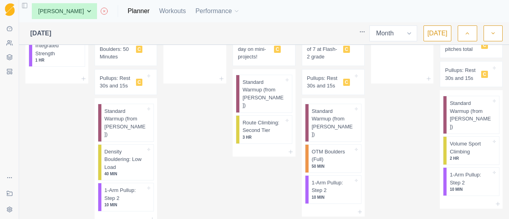
click at [489, 35] on button "button" at bounding box center [493, 33] width 19 height 16
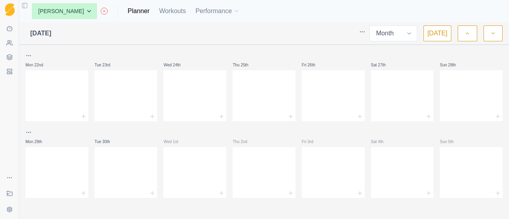
scroll to position [0, 0]
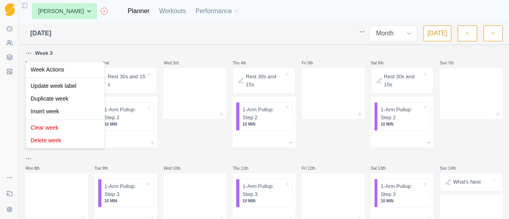
click at [27, 54] on html "Sequence Dashboard Clients Coaching Workouts Templates Exit Coaching Settings T…" at bounding box center [254, 109] width 509 height 219
click at [59, 140] on div "Delete week" at bounding box center [65, 140] width 76 height 13
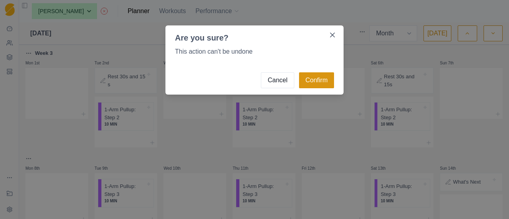
click at [311, 82] on button "Confirm" at bounding box center [316, 80] width 35 height 16
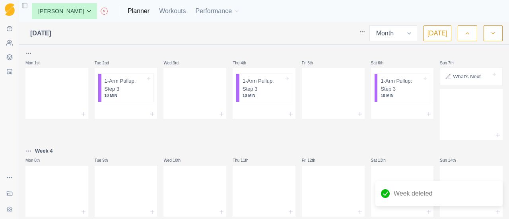
click at [461, 29] on button "button" at bounding box center [467, 33] width 19 height 16
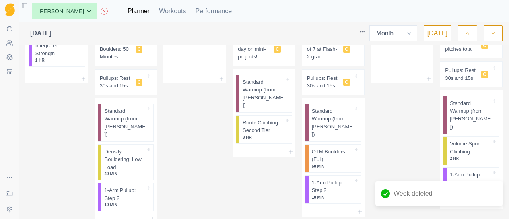
scroll to position [544, 0]
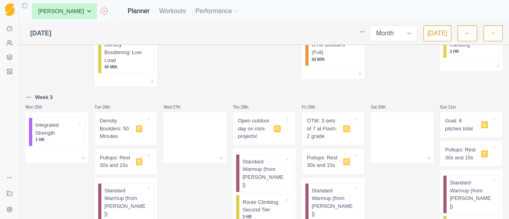
click at [30, 78] on html "Sequence Dashboard Clients Coaching Workouts Templates Exit Coaching Settings T…" at bounding box center [254, 109] width 509 height 219
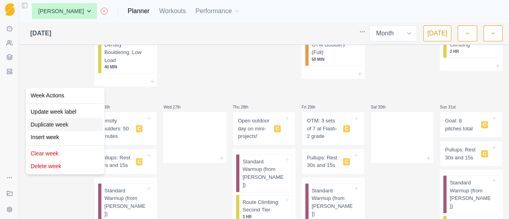
click at [63, 120] on div "Duplicate week" at bounding box center [65, 124] width 76 height 13
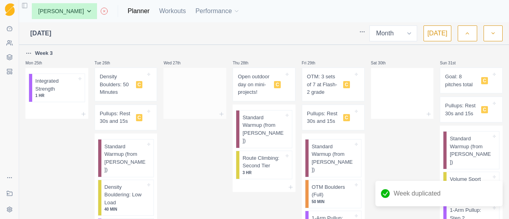
scroll to position [624, 0]
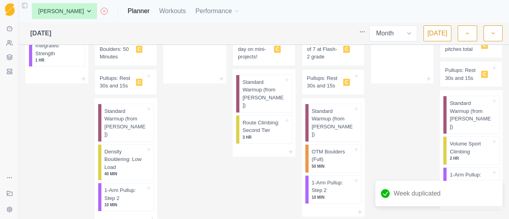
click at [491, 30] on icon "button" at bounding box center [493, 33] width 6 height 8
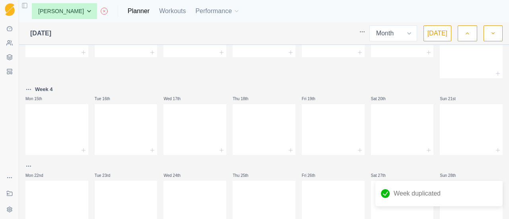
scroll to position [142, 0]
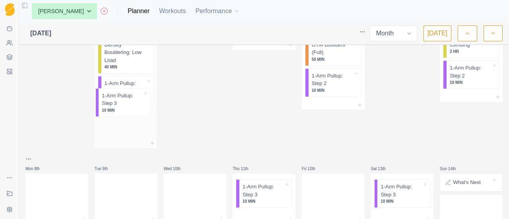
drag, startPoint x: 126, startPoint y: 161, endPoint x: 124, endPoint y: 103, distance: 57.7
click at [124, 103] on div "Week 3 (copy) Mon 1st Integrated Strength 1 HR Tue 2nd Density Boulders: 50 Min…" at bounding box center [263, 191] width 477 height 570
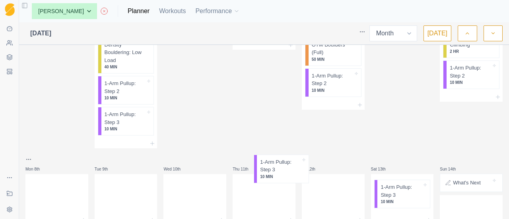
scroll to position [144, 0]
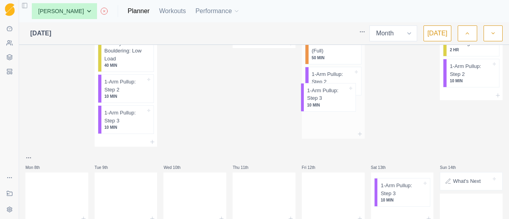
drag, startPoint x: 252, startPoint y: 185, endPoint x: 321, endPoint y: 97, distance: 112.2
click at [321, 97] on div "Week 3 (copy) Mon 1st Integrated Strength 1 HR Tue 2nd Density Boulders: 50 Min…" at bounding box center [263, 190] width 477 height 570
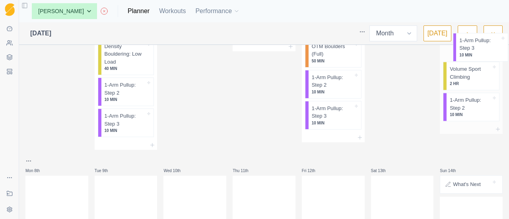
scroll to position [140, 0]
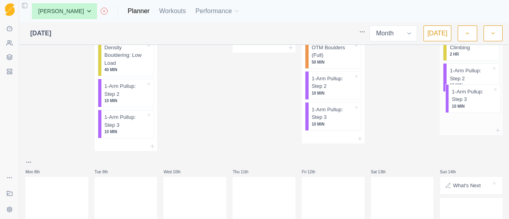
drag, startPoint x: 385, startPoint y: 185, endPoint x: 462, endPoint y: 98, distance: 116.3
click at [462, 98] on div "Week 3 (copy) Mon 1st Integrated Strength 1 HR Tue 2nd Density Boulders: 50 Min…" at bounding box center [263, 194] width 477 height 570
click at [440, 85] on div "Remove from schedule" at bounding box center [430, 83] width 64 height 13
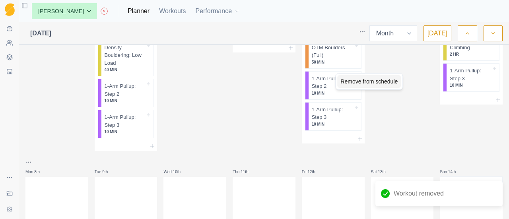
click at [347, 84] on div "Remove from schedule" at bounding box center [369, 81] width 64 height 13
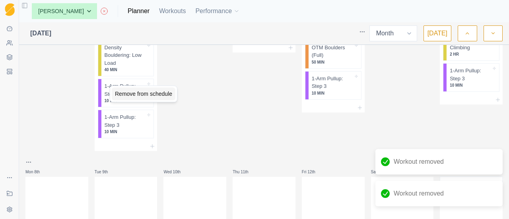
click at [129, 89] on div "Remove from schedule" at bounding box center [144, 93] width 64 height 13
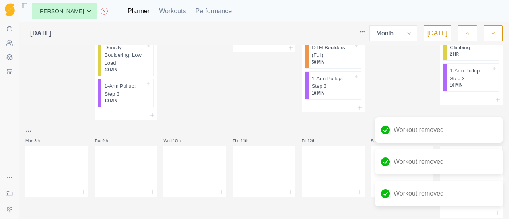
scroll to position [0, 0]
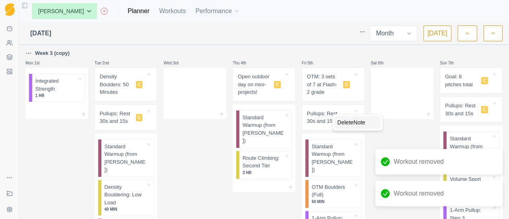
click at [339, 121] on div "Delete Note" at bounding box center [357, 122] width 47 height 13
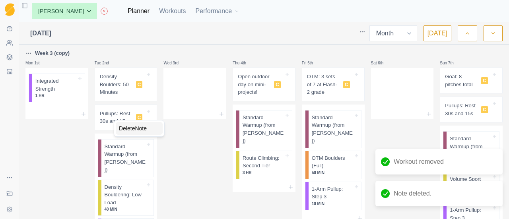
click at [138, 127] on div "Delete Note" at bounding box center [139, 128] width 47 height 13
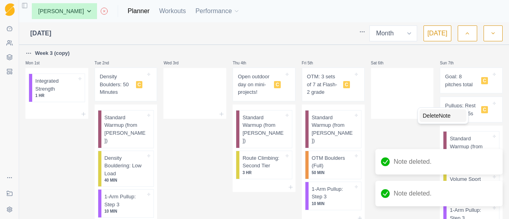
click at [433, 114] on div "Delete Note" at bounding box center [443, 115] width 47 height 13
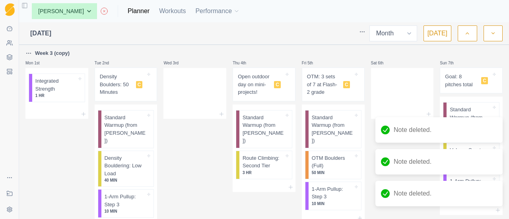
click at [338, 91] on div "OTM: 3 sets of 7 at Flash-2 grade C" at bounding box center [330, 84] width 46 height 23
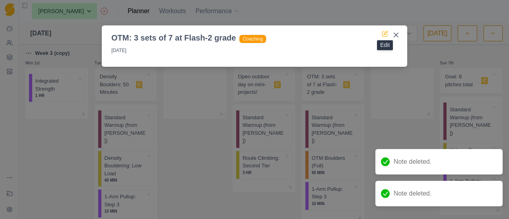
click at [388, 33] on icon at bounding box center [385, 34] width 6 height 6
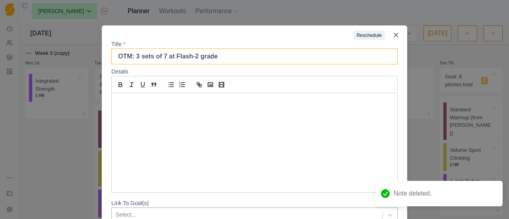
click at [134, 62] on input "OTM: 3 sets of 7 at Flash-2 grade" at bounding box center [254, 57] width 286 height 16
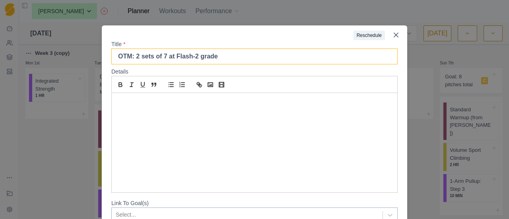
click at [159, 60] on input "OTM: 2 sets of 7 at Flash-2 grade" at bounding box center [254, 57] width 286 height 16
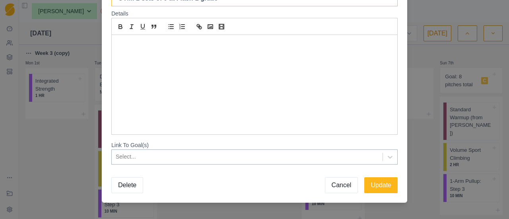
scroll to position [67, 0]
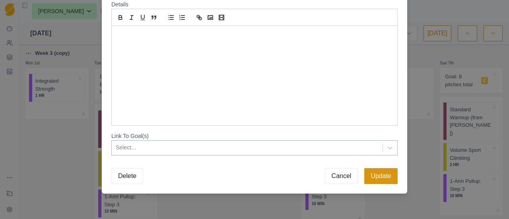
type input "OTM: 2 sets of 9 at Flash-2 grade"
click at [376, 177] on button "Update" at bounding box center [380, 176] width 33 height 16
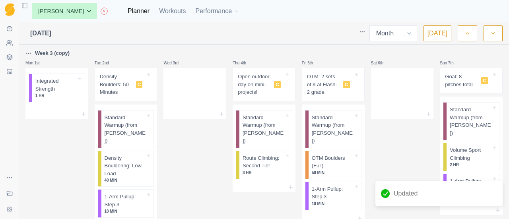
click at [445, 87] on p "Goal: 8 pitches total" at bounding box center [461, 81] width 33 height 16
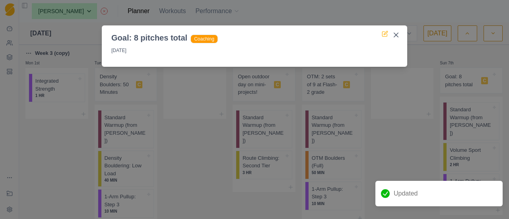
click at [382, 34] on icon at bounding box center [384, 34] width 5 height 5
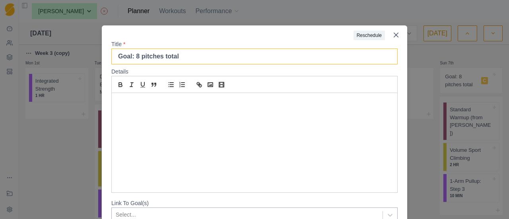
click at [132, 60] on input "Goal: 8 pitches total" at bounding box center [254, 57] width 286 height 16
type input "Goal: 6 pitches total"
click at [300, 32] on div at bounding box center [228, 32] width 252 height 15
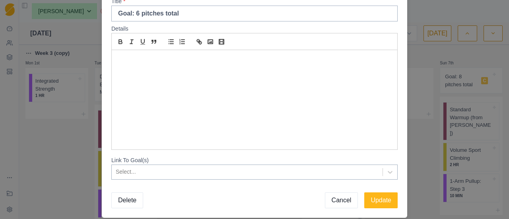
scroll to position [67, 0]
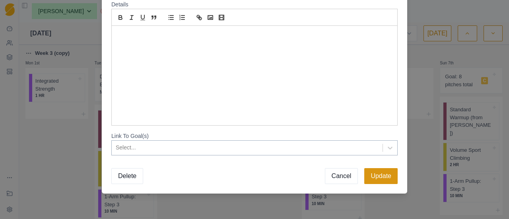
click at [384, 175] on button "Update" at bounding box center [380, 176] width 33 height 16
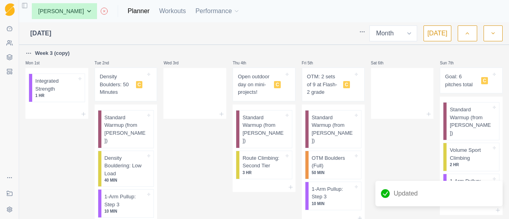
click at [121, 83] on p "Density Boulders: 50 Minutes" at bounding box center [116, 84] width 33 height 23
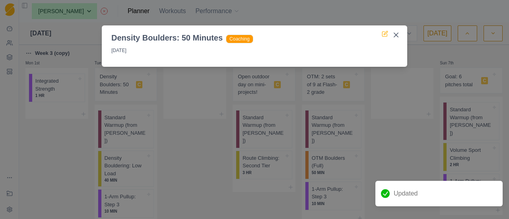
click at [385, 34] on icon at bounding box center [385, 34] width 6 height 6
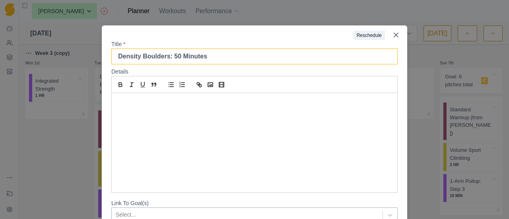
drag, startPoint x: 173, startPoint y: 59, endPoint x: 166, endPoint y: 62, distance: 7.5
click at [166, 62] on input "Density Boulders: 50 Minutes" at bounding box center [254, 57] width 286 height 16
type input "Density Boulders: 30 Minutes"
click at [219, 40] on div at bounding box center [228, 32] width 252 height 15
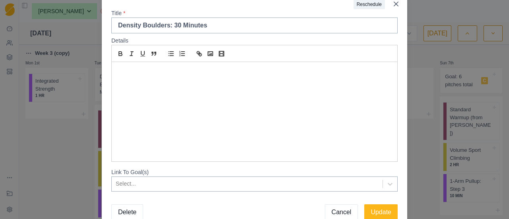
scroll to position [67, 0]
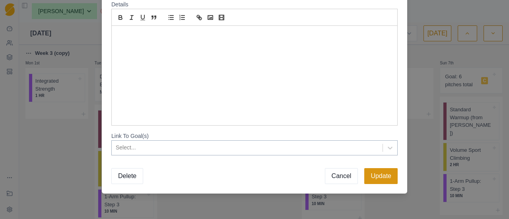
click at [387, 176] on button "Update" at bounding box center [380, 176] width 33 height 16
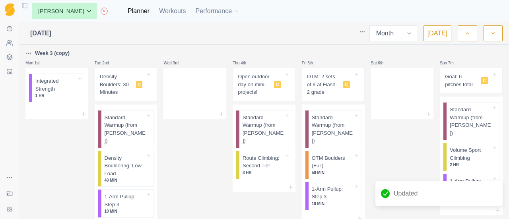
click at [64, 54] on p "Week 3 (copy)" at bounding box center [52, 53] width 35 height 8
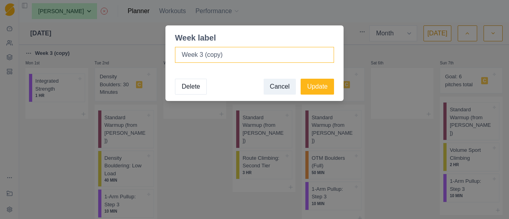
drag, startPoint x: 234, startPoint y: 56, endPoint x: 204, endPoint y: 60, distance: 30.0
click at [204, 60] on input "Week 3 (copy)" at bounding box center [254, 55] width 159 height 16
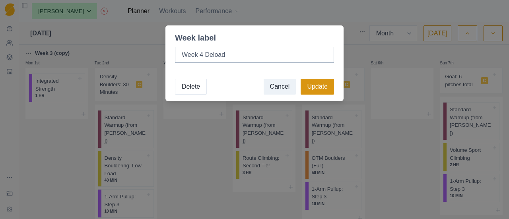
type input "Week 4 Deload"
click at [314, 84] on button "Update" at bounding box center [317, 87] width 33 height 16
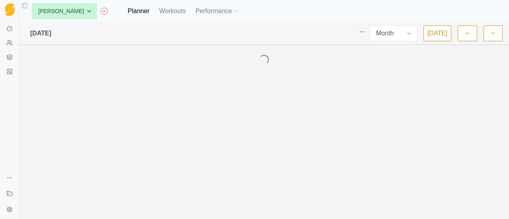
select select "month"
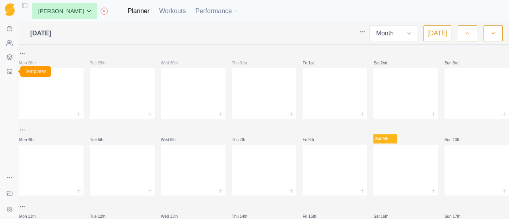
click at [7, 72] on icon at bounding box center [9, 71] width 6 height 6
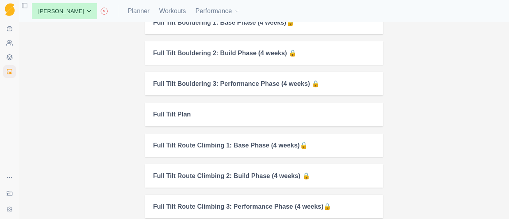
scroll to position [835, 0]
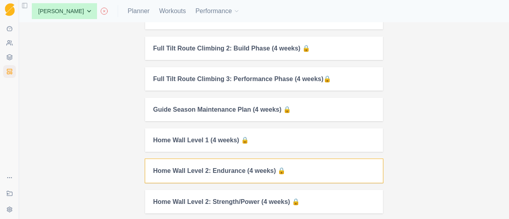
click at [217, 167] on h2 "Home Wall Level 2: Endurance (4 weeks) 🔒" at bounding box center [264, 171] width 222 height 8
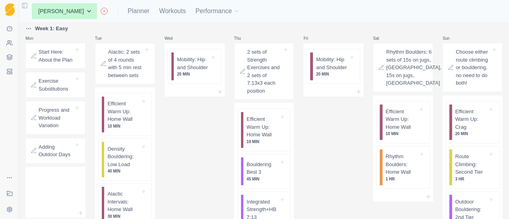
scroll to position [80, 0]
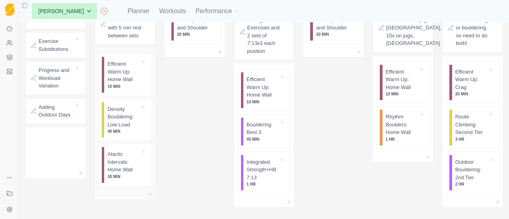
click at [123, 169] on p "Alactic Intervals: Home Wall" at bounding box center [123, 161] width 33 height 23
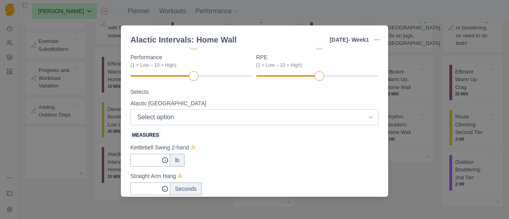
click at [261, 119] on select "Select option V0 V1 V2 V3 V4 V5 V6 V7 V8 V9 V10 V11 V12 V13 V14 V15" at bounding box center [254, 117] width 248 height 16
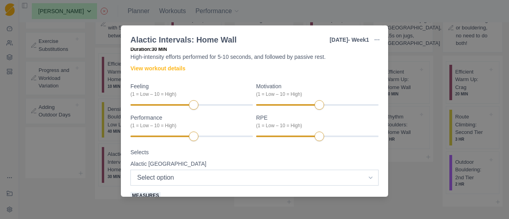
scroll to position [0, 0]
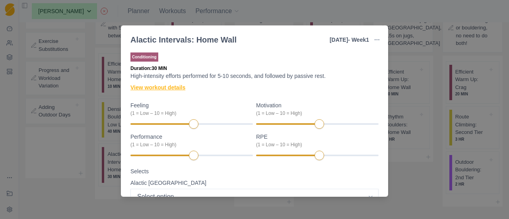
click at [179, 87] on link "View workout details" at bounding box center [157, 88] width 55 height 8
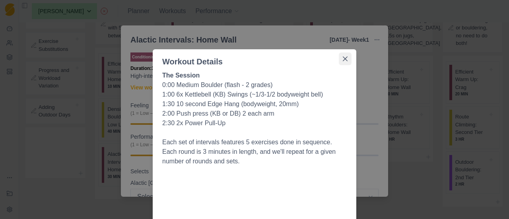
click at [343, 56] on icon "Close" at bounding box center [345, 58] width 5 height 5
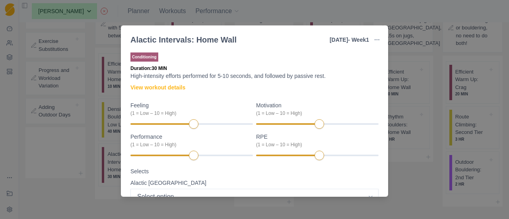
click at [433, 42] on div "Alactic Intervals: Home Wall Tuesday - Week 1 Edit Original Workout Remove From…" at bounding box center [254, 109] width 509 height 219
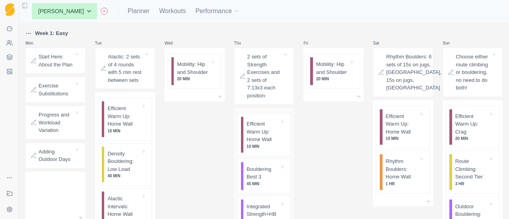
scroll to position [80, 0]
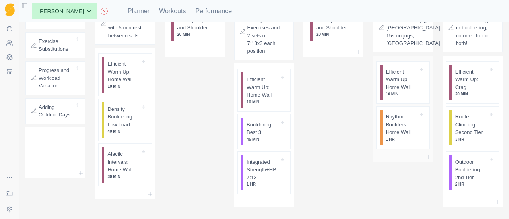
click at [397, 130] on p "Rhythm Boulders: Home Wall" at bounding box center [402, 124] width 33 height 23
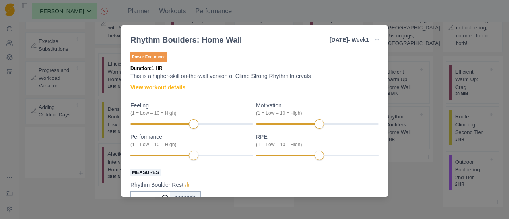
click at [167, 87] on link "View workout details" at bounding box center [157, 88] width 55 height 8
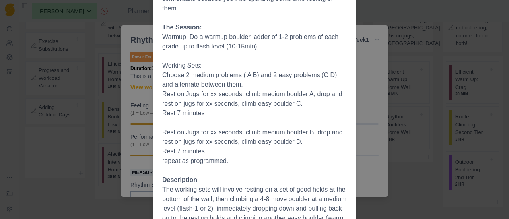
scroll to position [0, 0]
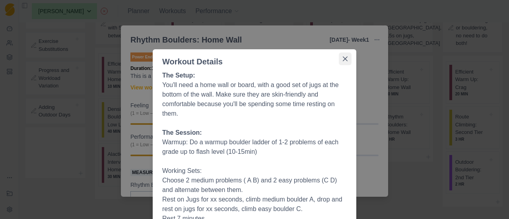
click at [343, 57] on icon "Close" at bounding box center [345, 58] width 5 height 5
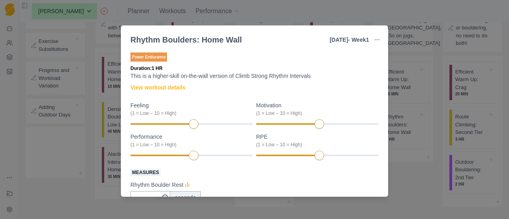
click at [431, 49] on div "Rhythm Boulders: Home Wall Saturday - Week 1 Edit Original Workout Remove From …" at bounding box center [254, 109] width 509 height 219
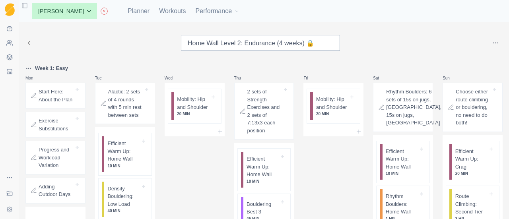
click at [12, 59] on icon at bounding box center [9, 57] width 6 height 6
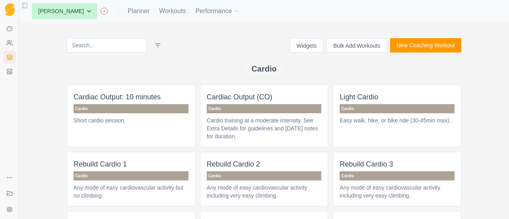
click at [365, 45] on button "Bulk Add Workouts" at bounding box center [356, 45] width 60 height 14
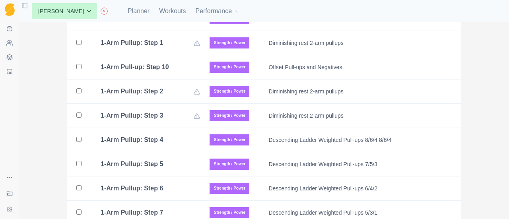
scroll to position [2414, 0]
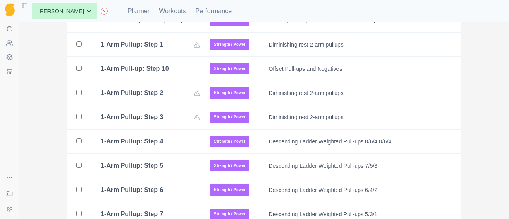
click at [77, 47] on input "checkbox" at bounding box center [78, 43] width 5 height 5
checkbox input "true"
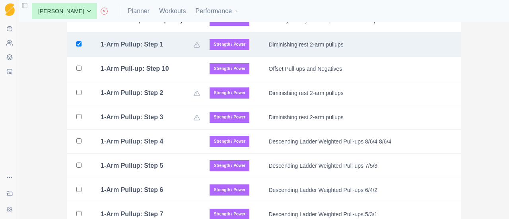
click at [76, 95] on input "checkbox" at bounding box center [78, 92] width 5 height 5
checkbox input "true"
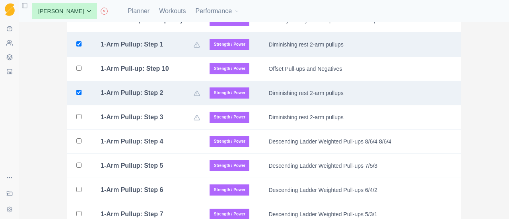
click at [76, 119] on input "checkbox" at bounding box center [78, 116] width 5 height 5
checkbox input "true"
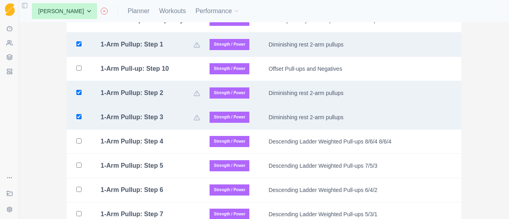
click at [78, 144] on input "checkbox" at bounding box center [78, 140] width 5 height 5
checkbox input "true"
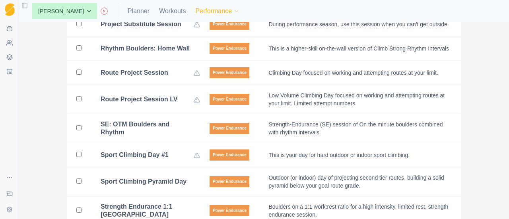
scroll to position [2136, 0]
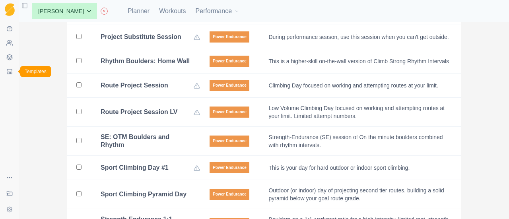
click at [6, 73] on link "Templates" at bounding box center [9, 71] width 13 height 13
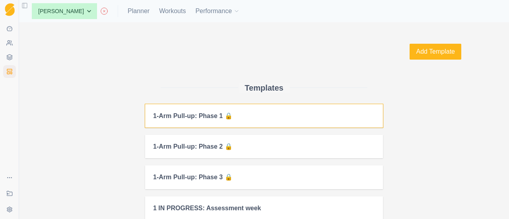
click at [186, 118] on h2 "1-Arm Pull-up: Phase 1 🔒" at bounding box center [264, 116] width 222 height 8
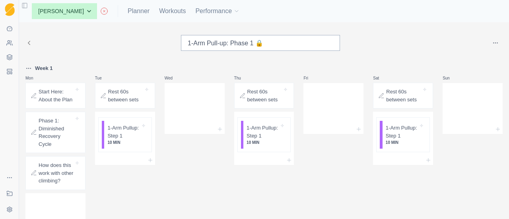
click at [491, 42] on html "Sequence Dashboard Clients Coaching Workouts Templates Exit Coaching Settings T…" at bounding box center [254, 109] width 509 height 219
click at [441, 57] on div "Add to client" at bounding box center [437, 59] width 31 height 8
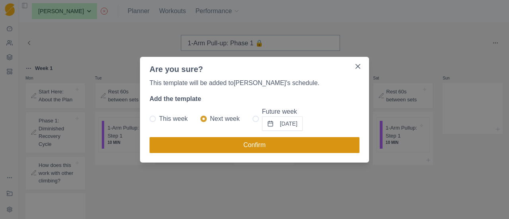
click at [255, 146] on button "Confirm" at bounding box center [255, 145] width 210 height 16
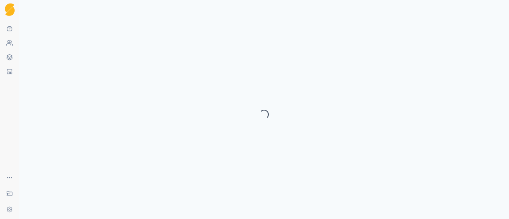
select select "month"
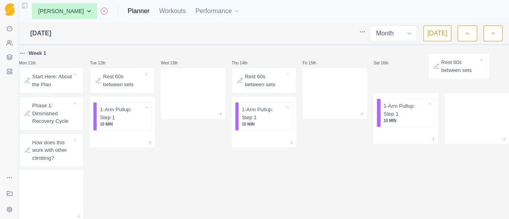
scroll to position [152, 0]
drag, startPoint x: 406, startPoint y: 79, endPoint x: 476, endPoint y: 98, distance: 71.7
click at [476, 98] on div "Mon 28th Tue 29th Wed 30th Thu 31st Fri 1st Sat 2nd Sun 3rd Mon 4th Tue 5th Wed…" at bounding box center [264, 164] width 490 height 537
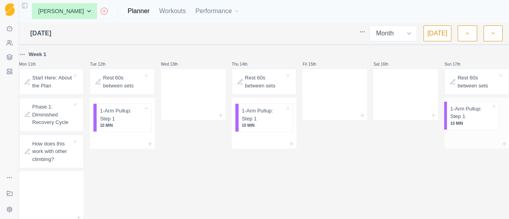
drag, startPoint x: 394, startPoint y: 95, endPoint x: 472, endPoint y: 123, distance: 82.9
click at [472, 123] on div "Mon 28th Tue 29th Wed 30th Thu 31st Fri 1st Sat 2nd Sun 3rd Mon 4th Tue 5th Wed…" at bounding box center [264, 164] width 490 height 537
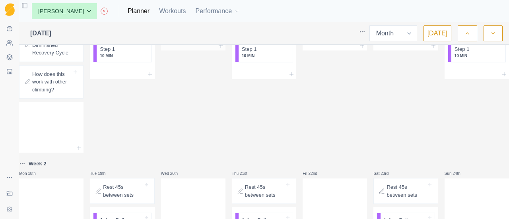
scroll to position [113, 0]
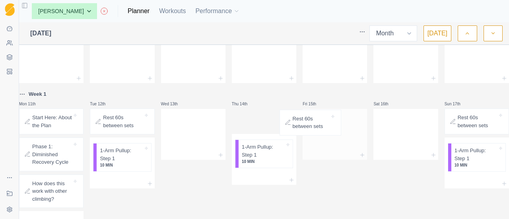
drag, startPoint x: 252, startPoint y: 122, endPoint x: 317, endPoint y: 124, distance: 64.8
click at [317, 124] on div "Mon 28th Tue 29th Wed 30th Thu 31st Fri 1st Sat 2nd Sun 3rd Mon 4th Tue 5th Wed…" at bounding box center [264, 204] width 490 height 537
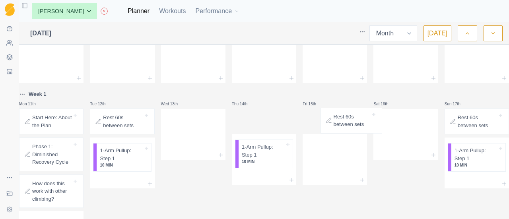
drag, startPoint x: 294, startPoint y: 123, endPoint x: 359, endPoint y: 121, distance: 64.8
click at [359, 121] on div "Mon 28th Tue 29th Wed 30th Thu 31st Fri 1st Sat 2nd Sun 3rd Mon 4th Tue 5th Wed…" at bounding box center [264, 204] width 490 height 537
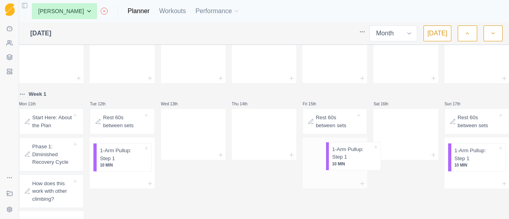
drag, startPoint x: 249, startPoint y: 128, endPoint x: 345, endPoint y: 159, distance: 101.0
click at [346, 159] on div "Mon 28th Tue 29th Wed 30th Thu 31st Fri 1st Sat 2nd Sun 3rd Mon 4th Tue 5th Wed…" at bounding box center [264, 204] width 490 height 537
click at [253, 123] on div at bounding box center [264, 132] width 64 height 35
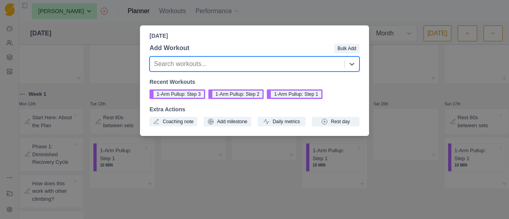
click at [406, 93] on div "Thursday, August 14th, 2025 Add Workout Bulk Add option , selected. Select is f…" at bounding box center [254, 109] width 509 height 219
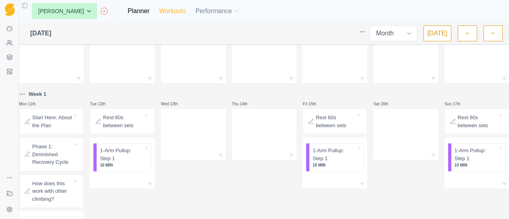
click at [168, 13] on link "Workouts" at bounding box center [172, 11] width 27 height 10
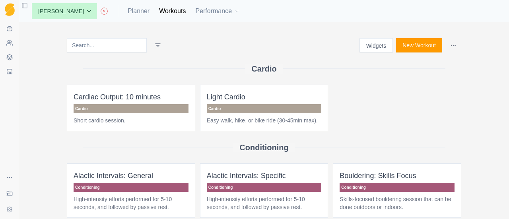
click at [423, 44] on button "New Workout" at bounding box center [419, 45] width 46 height 14
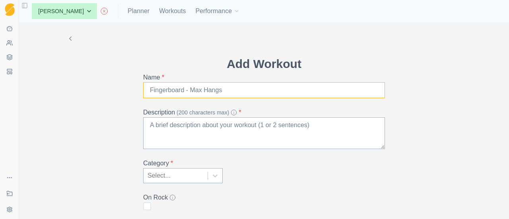
click at [266, 90] on input "Name *" at bounding box center [264, 90] width 242 height 16
type input "Standard Warmup (from [PERSON_NAME])"
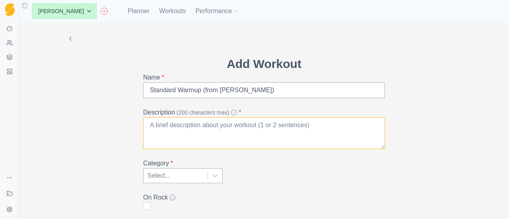
click at [251, 132] on textarea "Description (200 characters max) *" at bounding box center [264, 133] width 242 height 32
type textarea "T"
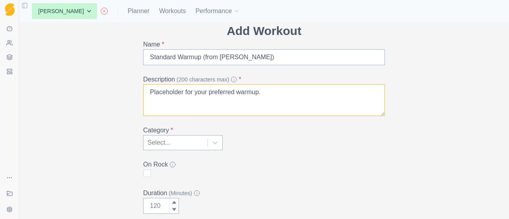
scroll to position [80, 0]
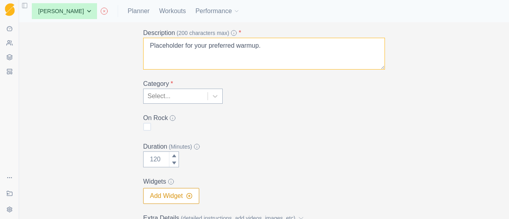
type textarea "Placeholder for your preferred warmup."
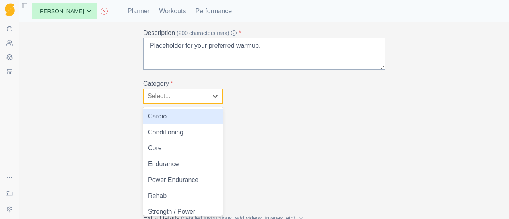
click at [177, 93] on div at bounding box center [176, 96] width 56 height 11
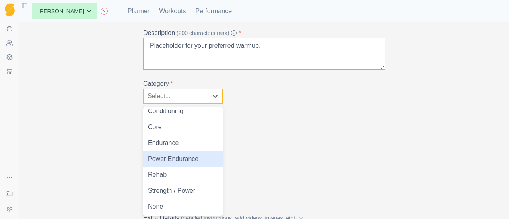
scroll to position [0, 0]
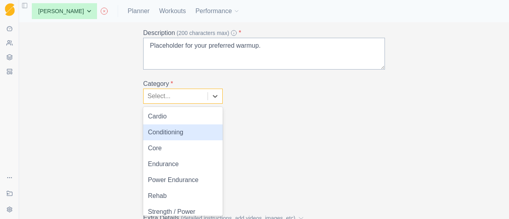
click at [165, 131] on div "Conditioning" at bounding box center [183, 132] width 80 height 16
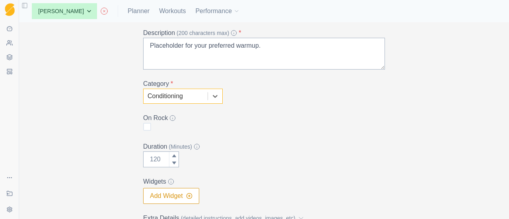
click at [260, 120] on legend "On Rock" at bounding box center [261, 118] width 237 height 10
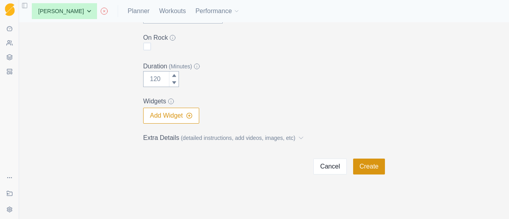
click at [371, 164] on button "Create" at bounding box center [369, 167] width 32 height 16
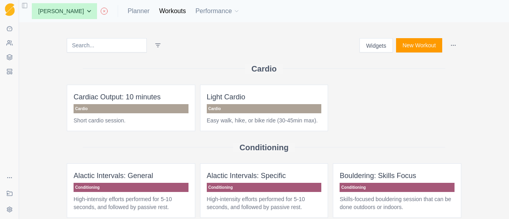
click at [98, 44] on input at bounding box center [107, 45] width 80 height 14
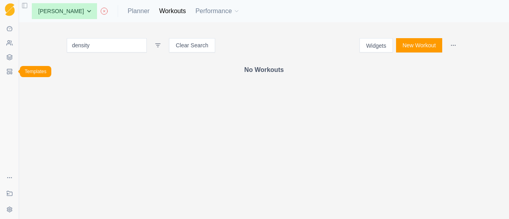
type input "density"
click at [7, 57] on icon at bounding box center [9, 57] width 6 height 6
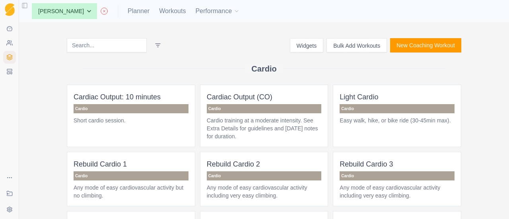
click at [118, 46] on input at bounding box center [107, 45] width 80 height 14
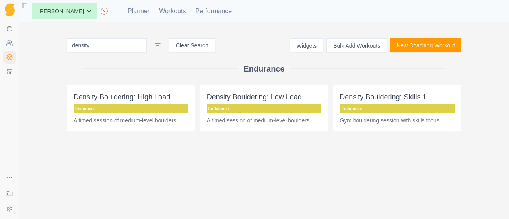
type input "density"
click at [256, 103] on span "Density Bouldering: Low Load Endurance A timed session of medium-level boulders" at bounding box center [264, 108] width 128 height 47
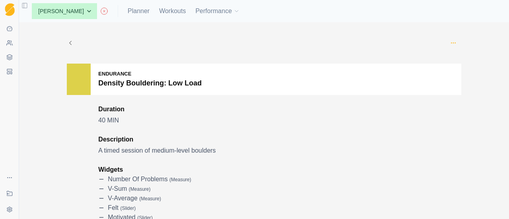
click at [453, 43] on circle "button" at bounding box center [453, 43] width 0 height 0
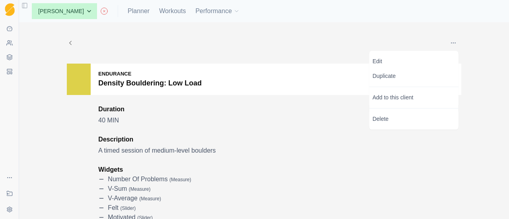
click at [381, 106] on div "Edit Duplicate Add to this client Delete" at bounding box center [413, 90] width 89 height 79
click at [383, 97] on p "Add to this client" at bounding box center [413, 97] width 89 height 15
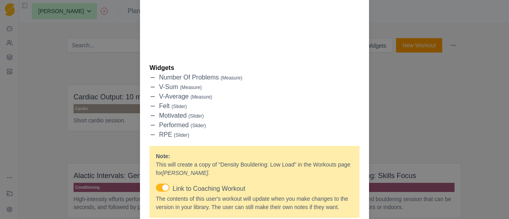
scroll to position [377, 0]
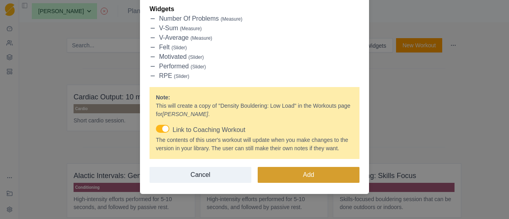
click at [282, 179] on button "Add" at bounding box center [309, 175] width 102 height 16
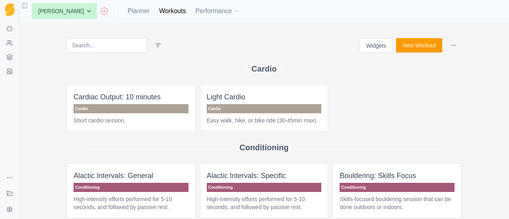
click at [98, 49] on input at bounding box center [107, 45] width 80 height 14
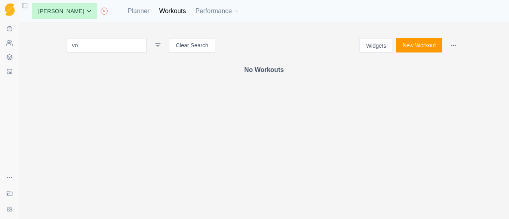
click at [98, 49] on input "vo" at bounding box center [107, 45] width 80 height 14
type input "volume"
click at [12, 58] on icon at bounding box center [9, 57] width 6 height 6
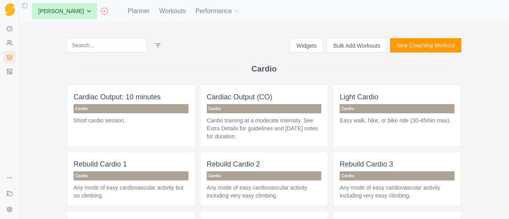
click at [113, 47] on input at bounding box center [107, 45] width 80 height 14
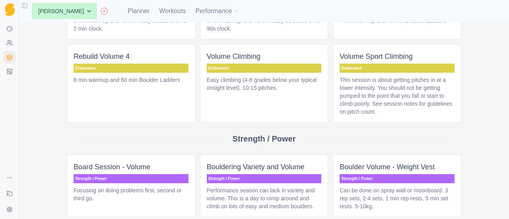
scroll to position [100, 0]
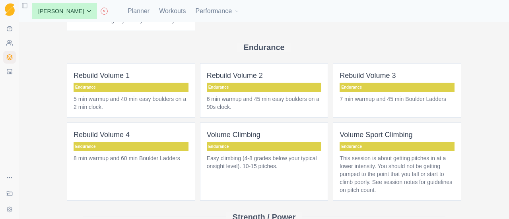
type input "volume"
click at [427, 170] on p "This session is about getting pitches in at a lower intensity. You should not b…" at bounding box center [397, 174] width 115 height 40
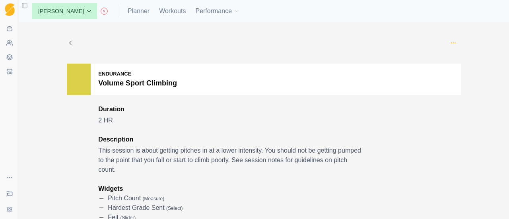
click at [450, 41] on icon "button" at bounding box center [453, 43] width 6 height 6
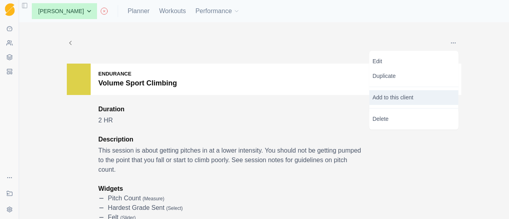
click at [395, 96] on p "Add to this client" at bounding box center [413, 97] width 89 height 15
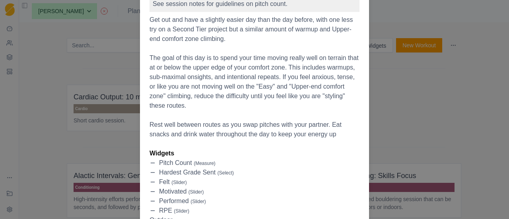
scroll to position [239, 0]
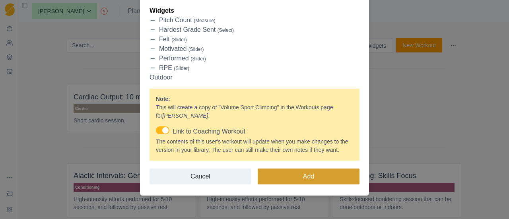
click at [311, 177] on button "Add" at bounding box center [309, 177] width 102 height 16
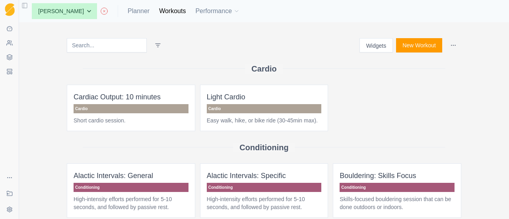
click at [94, 48] on input at bounding box center [107, 45] width 80 height 14
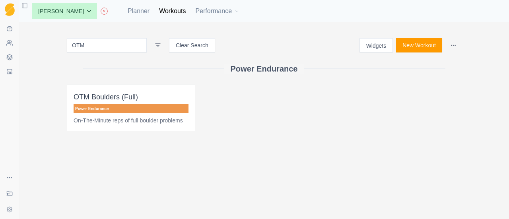
type input "OTM"
click at [120, 101] on p "OTM Boulders (Full)" at bounding box center [131, 96] width 115 height 11
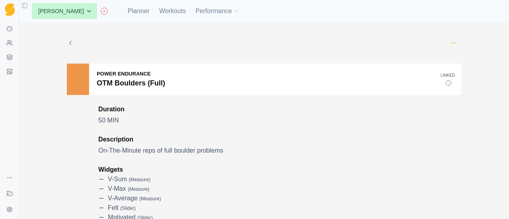
click at [453, 45] on icon "button" at bounding box center [453, 43] width 6 height 6
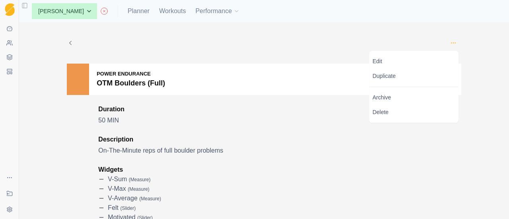
click at [450, 41] on icon "button" at bounding box center [453, 43] width 6 height 6
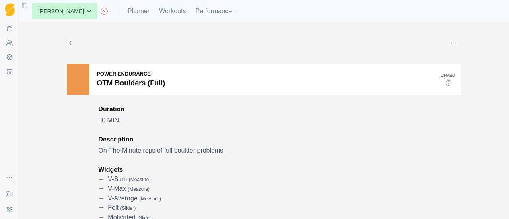
click at [67, 43] on icon at bounding box center [70, 42] width 7 height 7
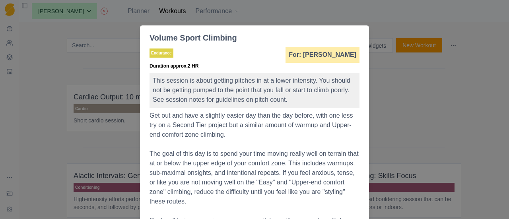
click at [438, 109] on div "Volume Sport Climbing Endurance For: BJ Sbarra Duration approx. 2 HR This sessi…" at bounding box center [254, 109] width 509 height 219
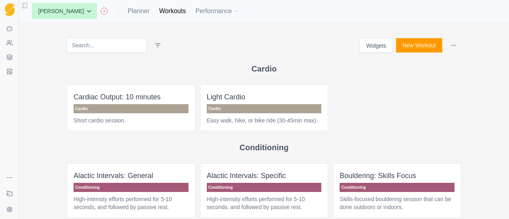
click at [109, 42] on input at bounding box center [107, 45] width 80 height 14
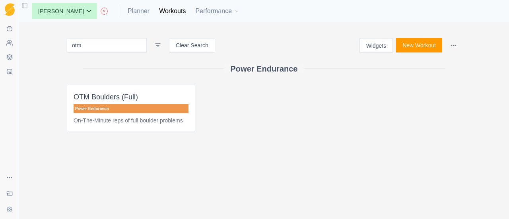
type input "otm"
click at [133, 104] on p "Power Endurance" at bounding box center [131, 108] width 115 height 9
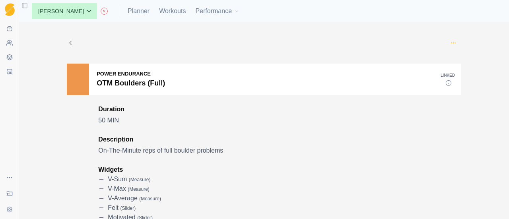
click at [453, 43] on icon "button" at bounding box center [453, 43] width 6 height 6
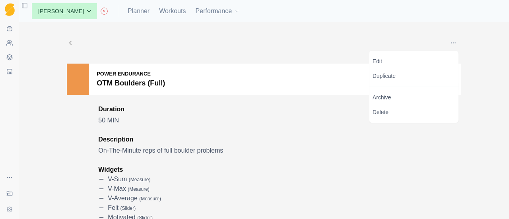
click at [395, 39] on div at bounding box center [259, 43] width 371 height 16
